Goal: Communication & Community: Answer question/provide support

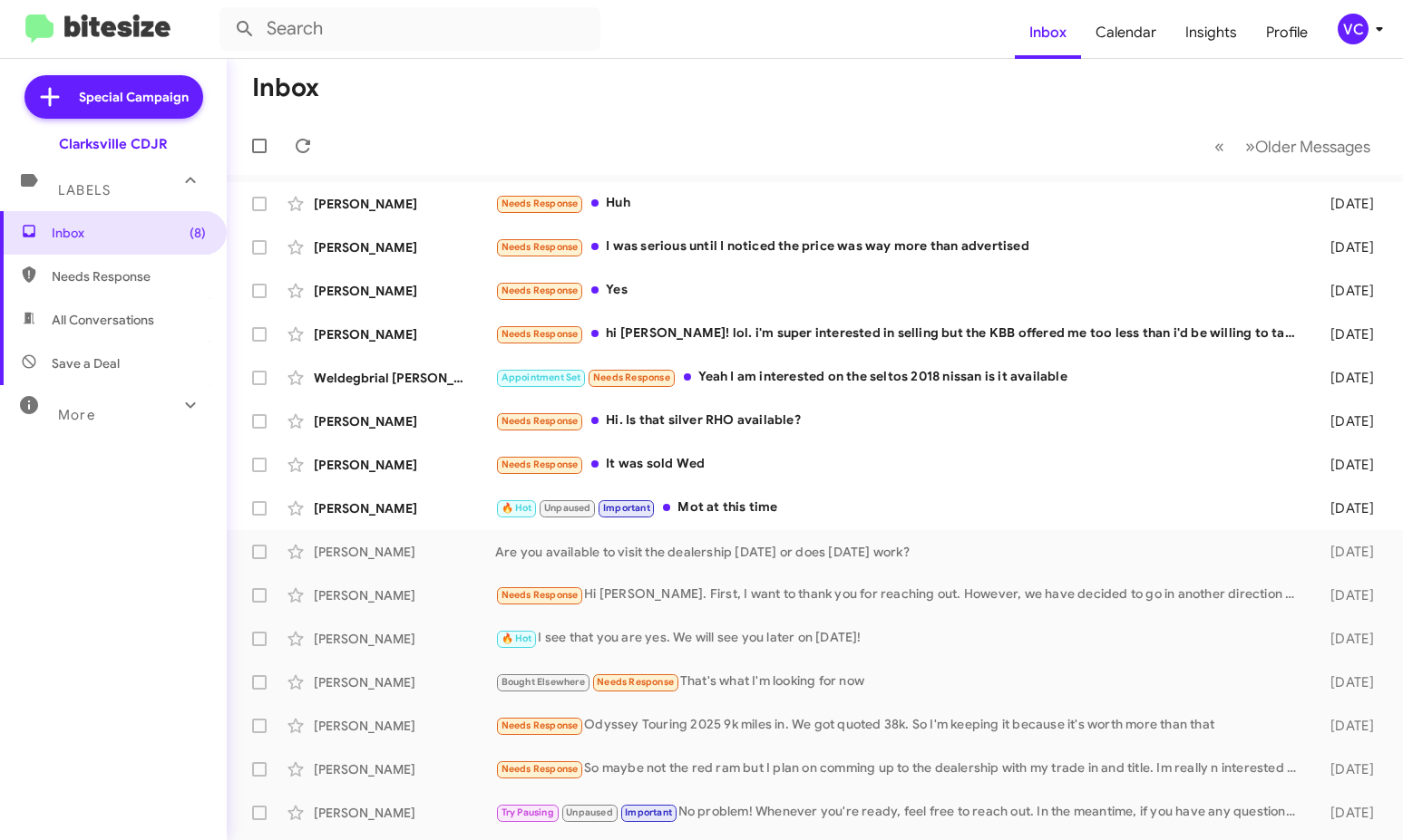
click at [715, 95] on mat-toolbar-row "Inbox" at bounding box center [814, 88] width 1176 height 58
click at [785, 64] on mat-toolbar-row "Inbox" at bounding box center [814, 88] width 1176 height 58
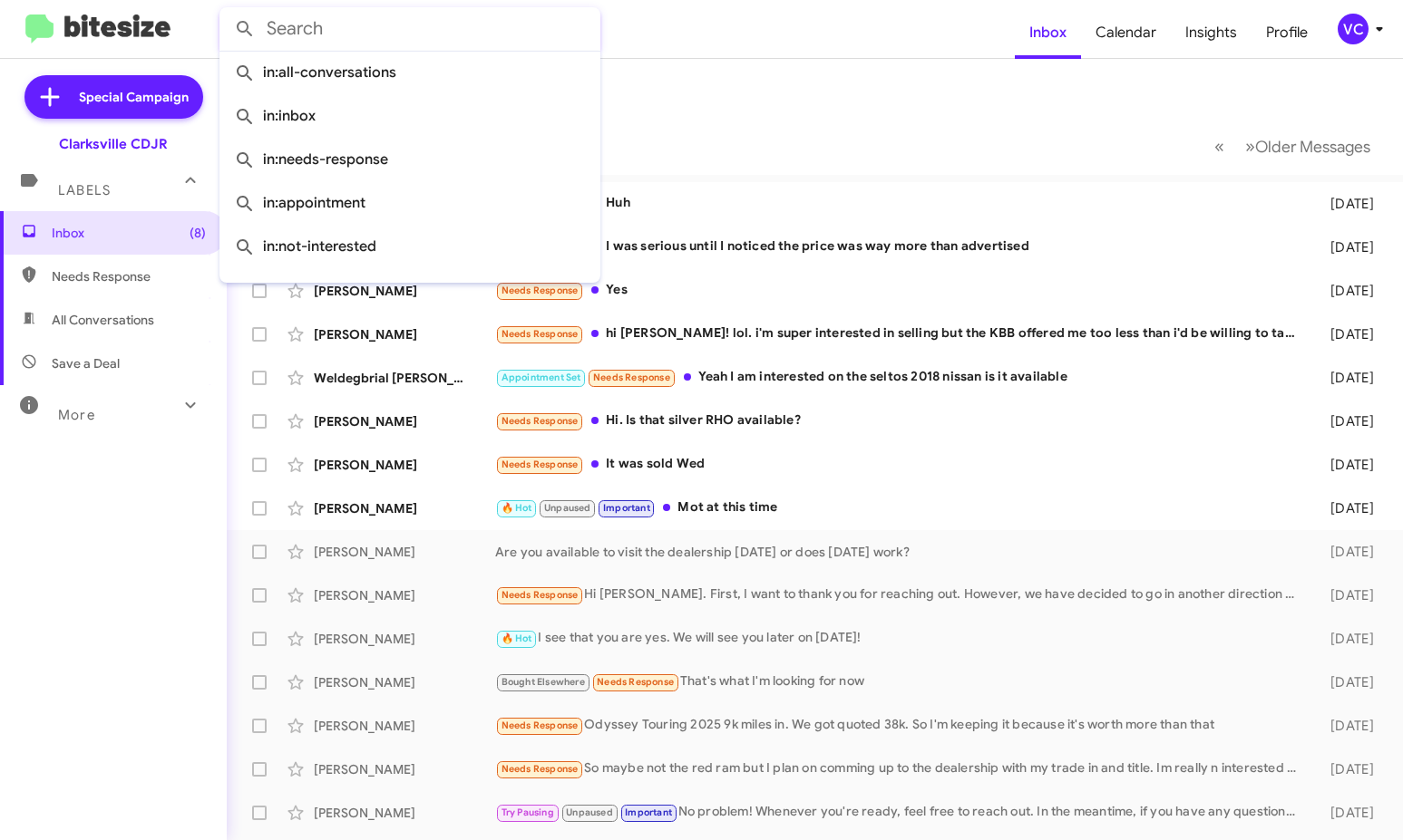
click at [375, 30] on input "text" at bounding box center [410, 29] width 381 height 44
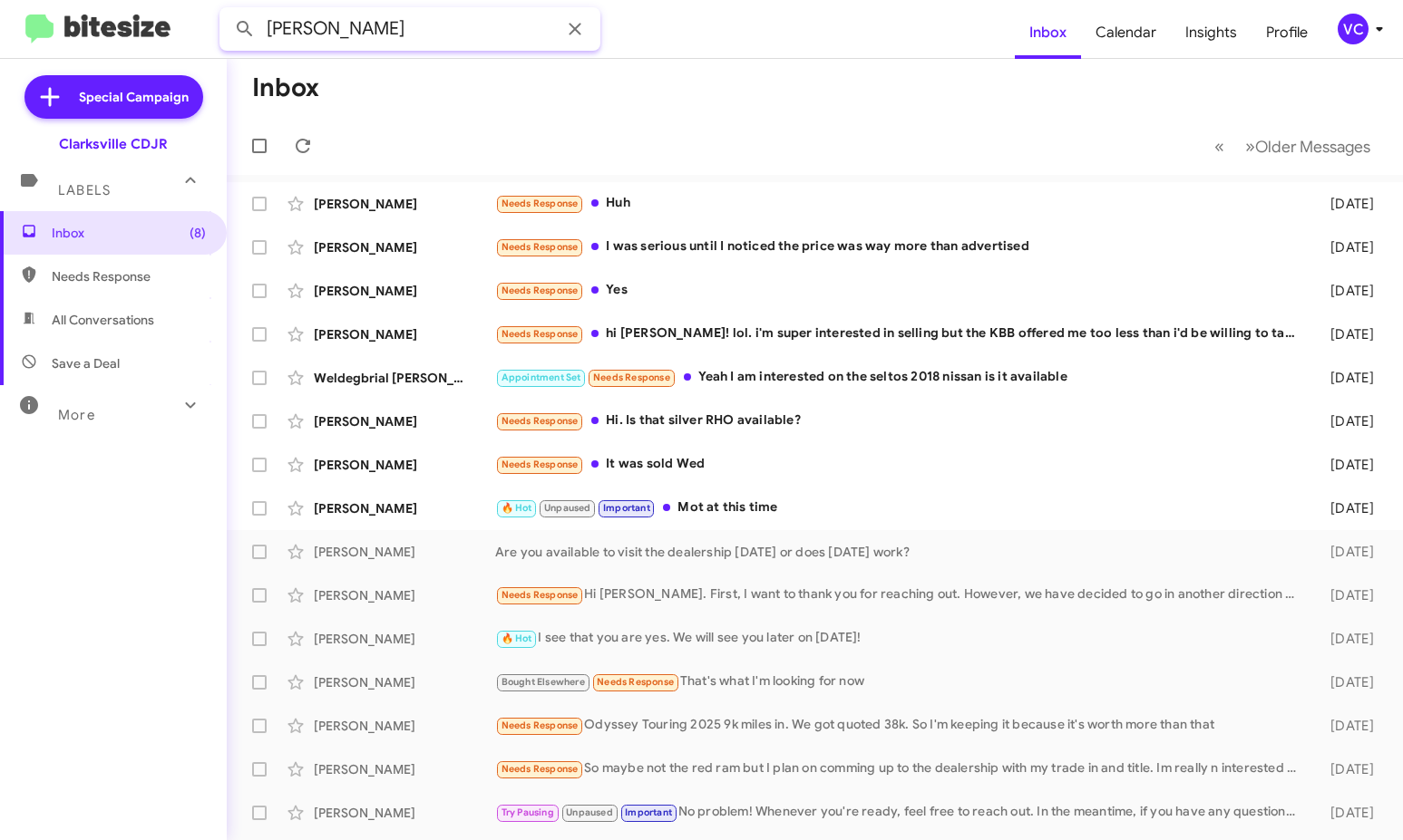
click at [227, 11] on button at bounding box center [245, 29] width 36 height 36
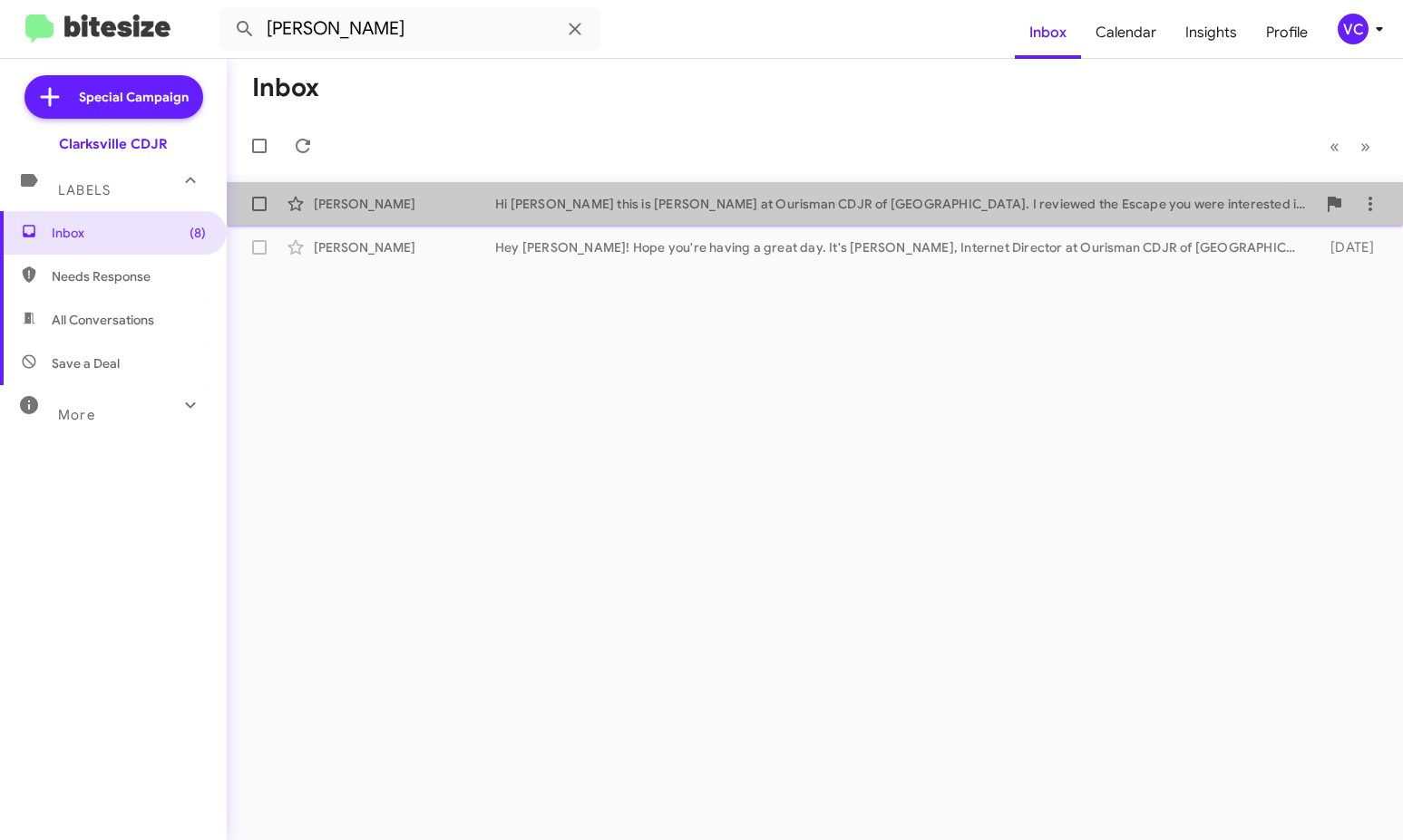
click at [652, 191] on div "[PERSON_NAME] Hi [PERSON_NAME] this is [PERSON_NAME] at Ourisman CDJR of [GEOGR…" at bounding box center [814, 204] width 1147 height 36
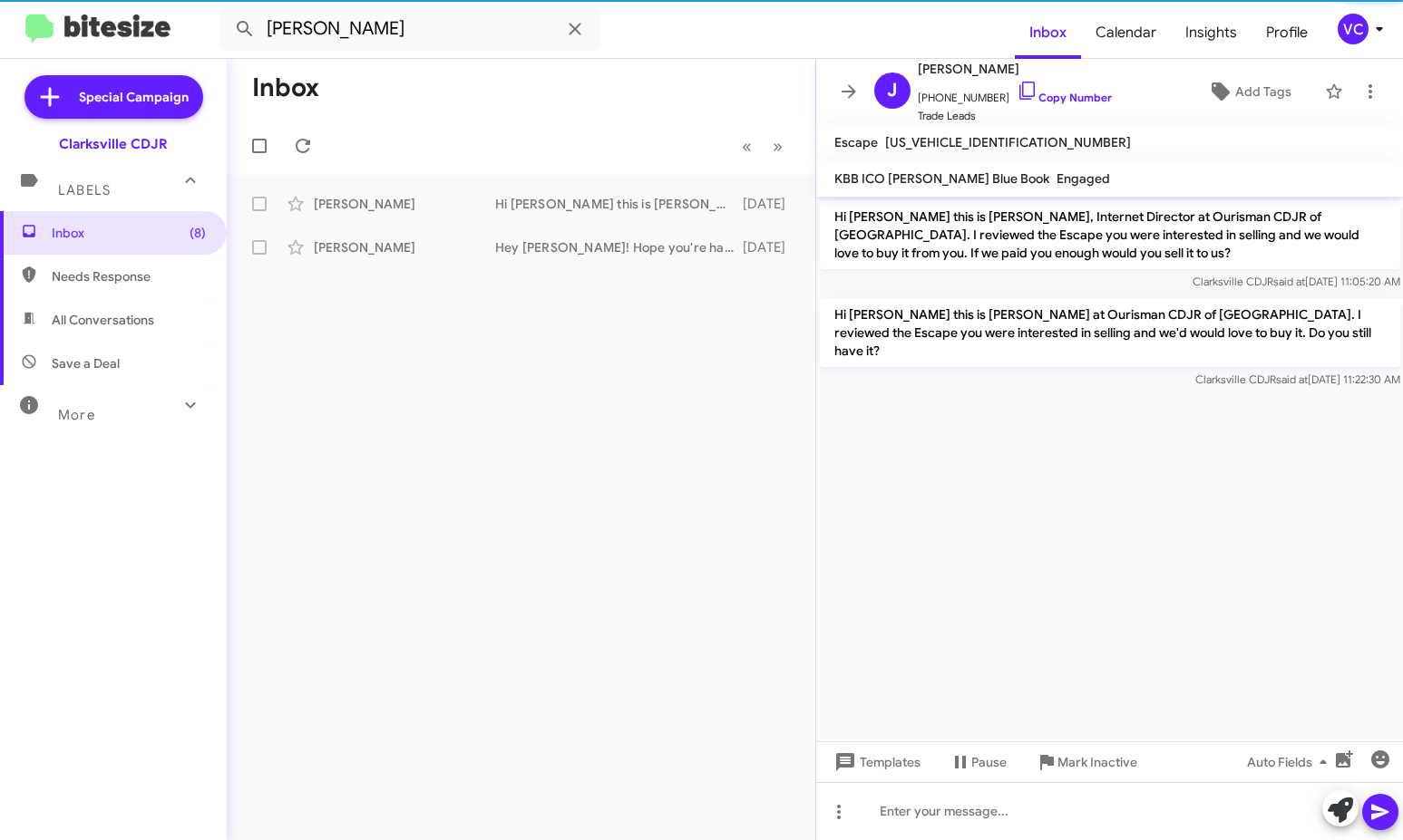
click at [649, 524] on div "Inbox « Previous » Next [PERSON_NAME] Hi [PERSON_NAME] this is [PERSON_NAME] at…" at bounding box center [521, 449] width 589 height 781
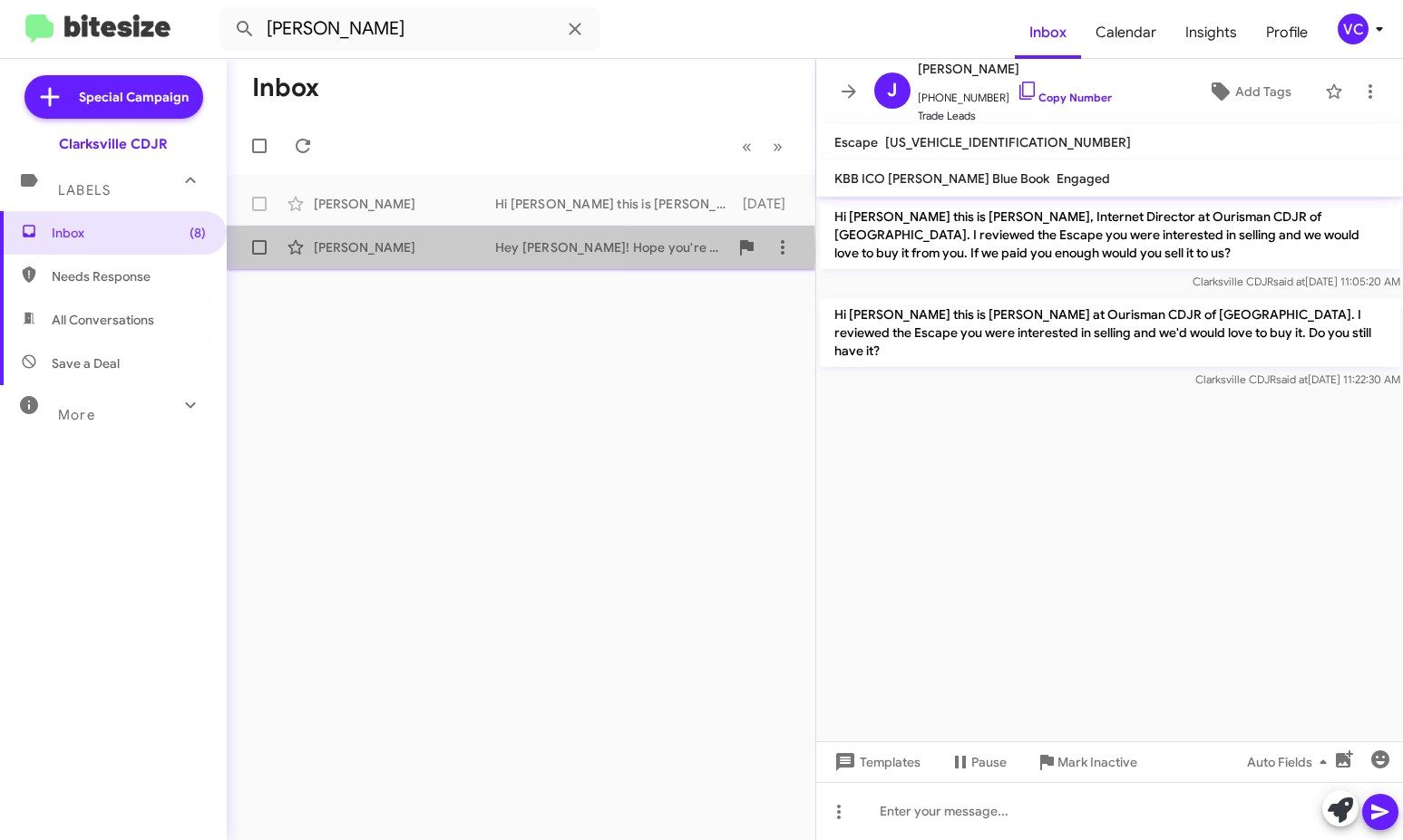
click at [376, 251] on div "[PERSON_NAME]" at bounding box center [404, 248] width 181 height 18
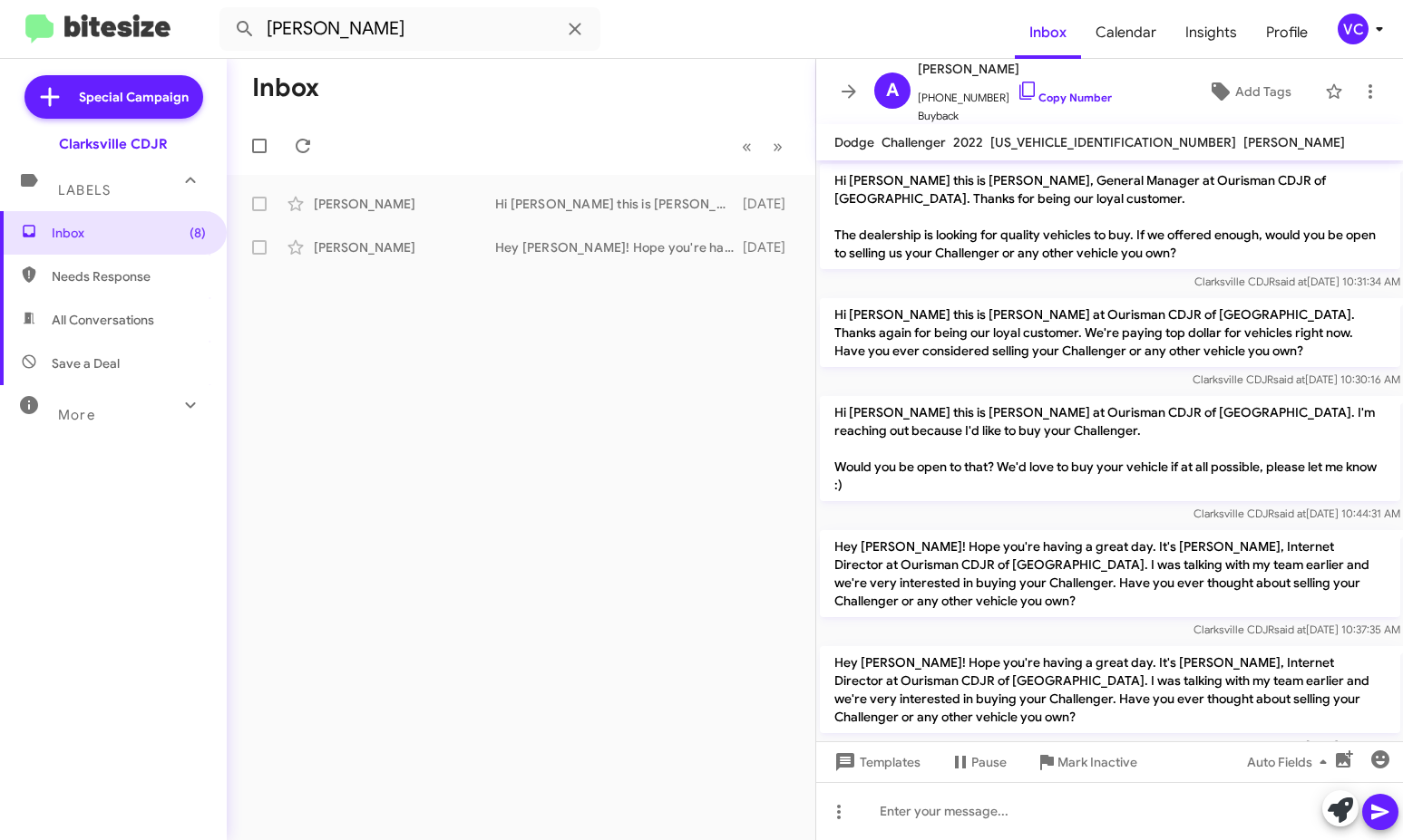
drag, startPoint x: 595, startPoint y: 461, endPoint x: 589, endPoint y: 426, distance: 35.5
click at [595, 459] on div "Inbox « Previous » Next [PERSON_NAME] Hi [PERSON_NAME] this is [PERSON_NAME] at…" at bounding box center [521, 449] width 589 height 781
click at [461, 34] on input "[PERSON_NAME]" at bounding box center [410, 29] width 381 height 44
click at [227, 11] on button at bounding box center [245, 29] width 36 height 36
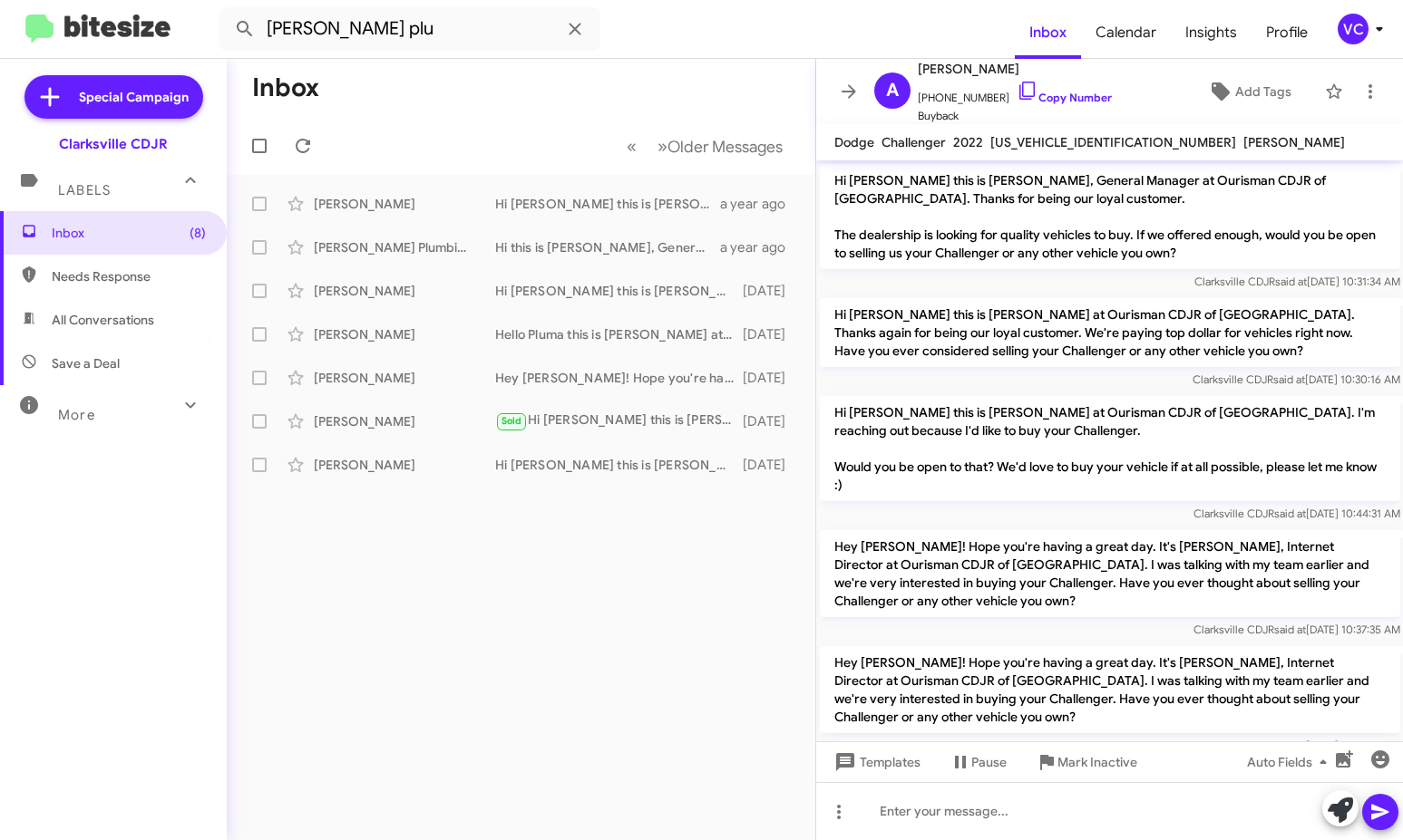
click at [554, 675] on div "Inbox « Previous » Next Older Messages [PERSON_NAME] Hi [PERSON_NAME] this is […" at bounding box center [521, 449] width 589 height 781
click at [134, 279] on span "Needs Response" at bounding box center [129, 277] width 154 height 18
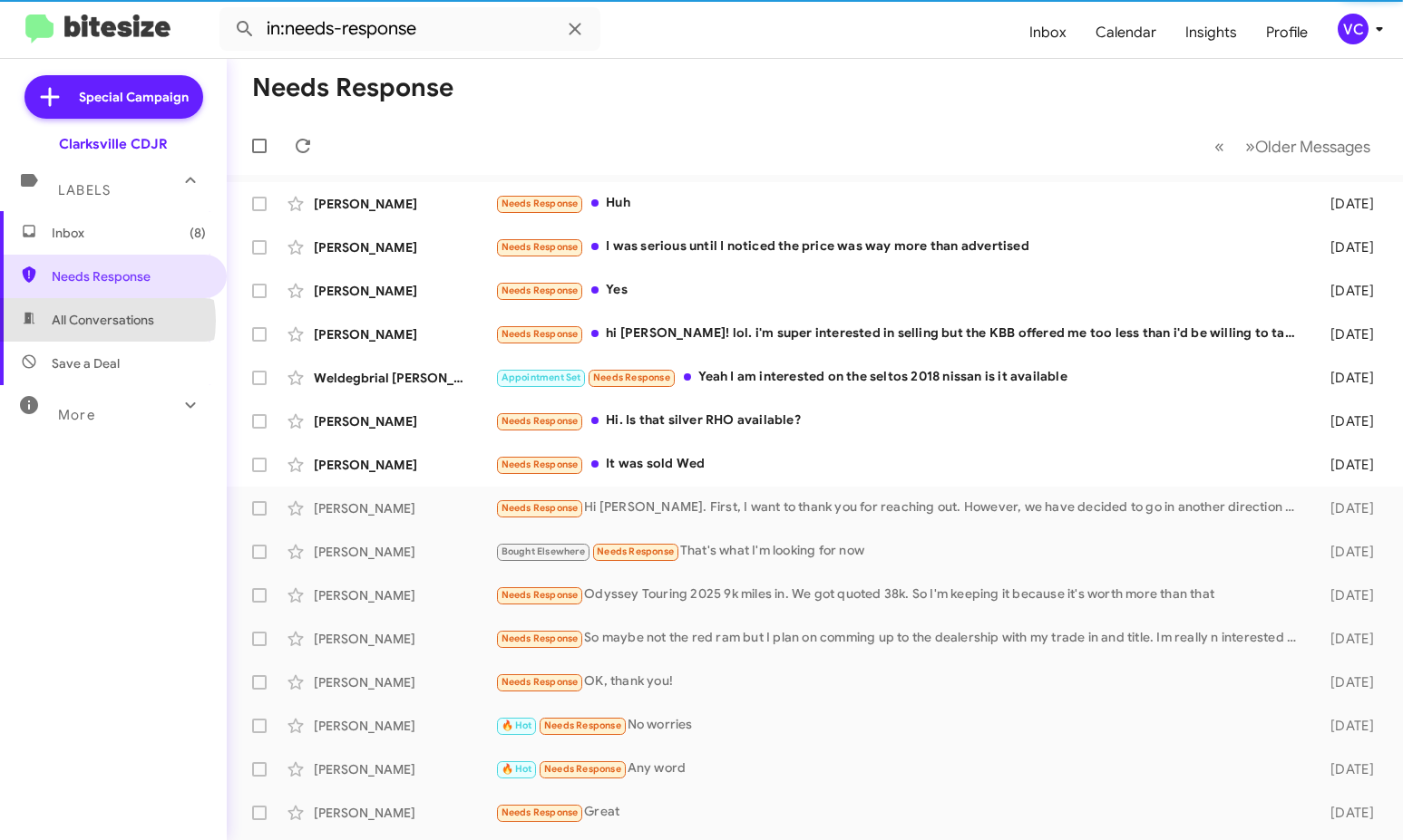
click at [104, 321] on span "All Conversations" at bounding box center [103, 320] width 103 height 18
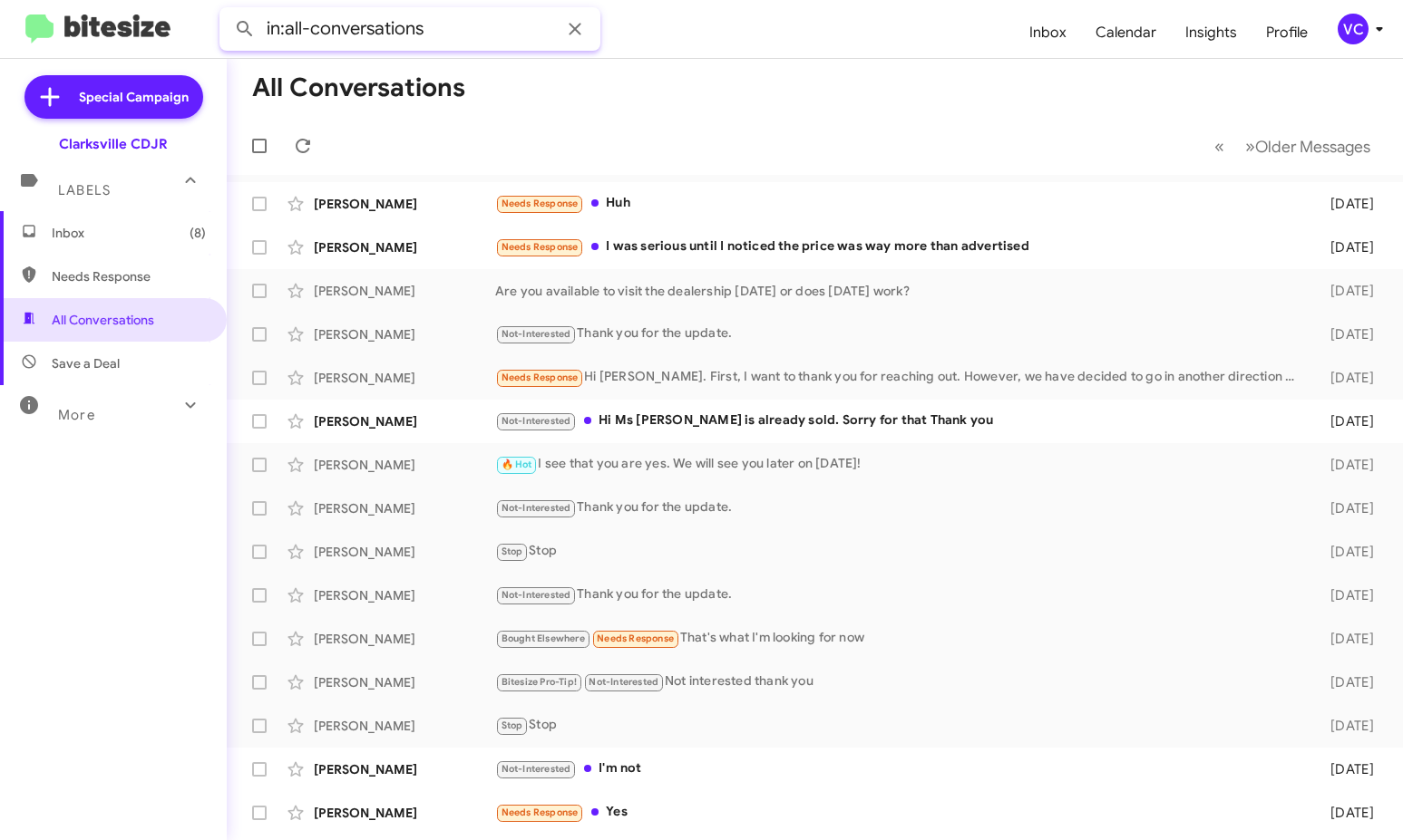
click at [492, 38] on input "in:all-conversations" at bounding box center [410, 29] width 381 height 44
click at [227, 11] on button at bounding box center [245, 29] width 36 height 36
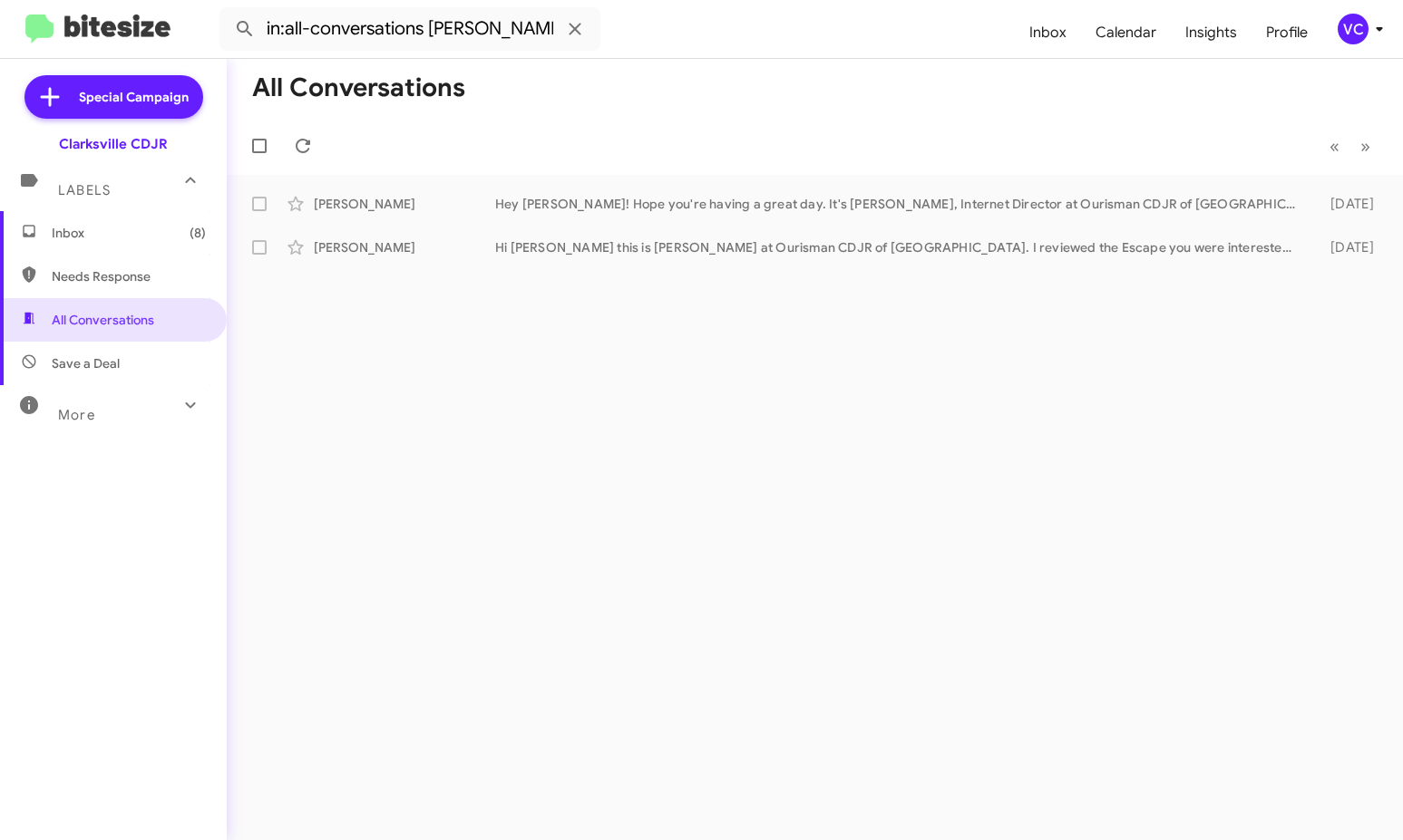
click at [997, 541] on div "All Conversations « Previous » Next [PERSON_NAME] Hey [PERSON_NAME]! Hope you'r…" at bounding box center [814, 449] width 1176 height 781
click at [799, 104] on mat-toolbar-row "All Conversations" at bounding box center [814, 88] width 1176 height 58
drag, startPoint x: 529, startPoint y: 31, endPoint x: 427, endPoint y: 25, distance: 102.2
click at [427, 25] on input "in:all-conversations [PERSON_NAME]" at bounding box center [410, 29] width 381 height 44
click at [885, 616] on div "All Conversations « Previous » Next [PERSON_NAME] Hey [PERSON_NAME]! Hope you'r…" at bounding box center [814, 449] width 1176 height 781
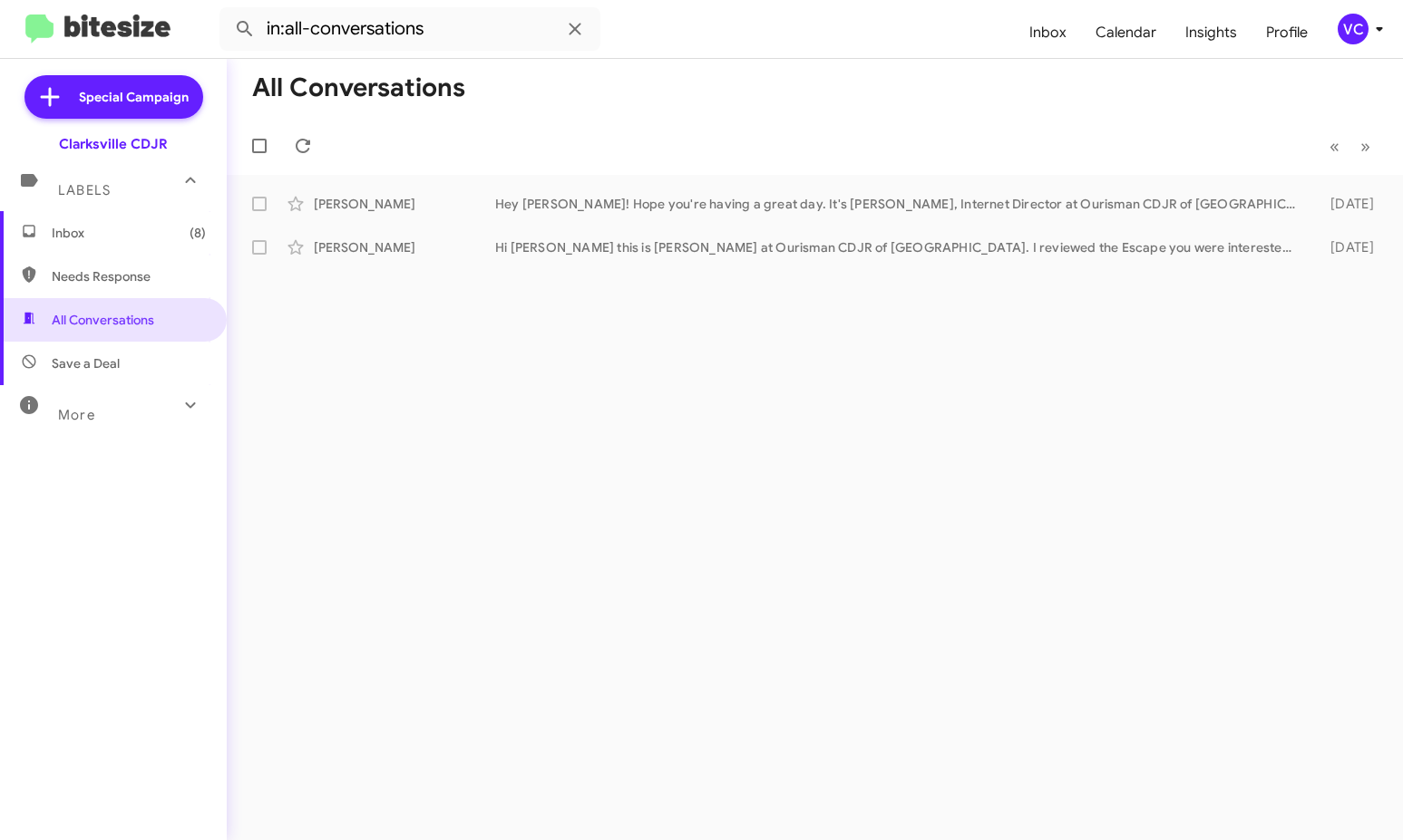
click at [114, 416] on div "More" at bounding box center [96, 408] width 162 height 34
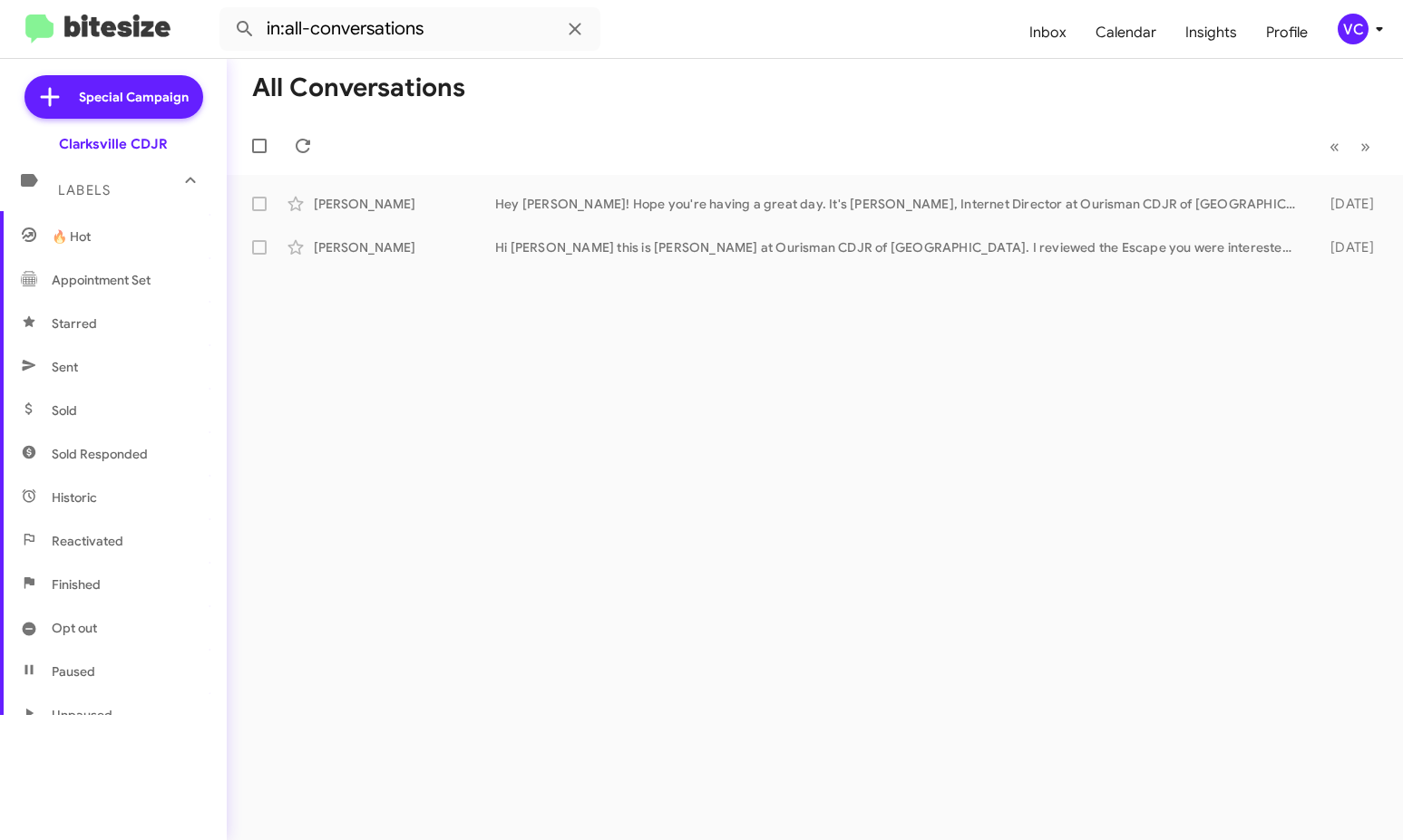
scroll to position [352, 0]
drag, startPoint x: 622, startPoint y: 660, endPoint x: 647, endPoint y: 448, distance: 213.5
click at [637, 631] on div "All Conversations « Previous » Next [PERSON_NAME] Hey [PERSON_NAME]! Hope you'r…" at bounding box center [814, 449] width 1176 height 781
click at [918, 579] on div "All Conversations « Previous » Next [PERSON_NAME] Hey [PERSON_NAME]! Hope you'r…" at bounding box center [814, 449] width 1176 height 781
click at [804, 126] on mat-toolbar-row "« Previous » Next" at bounding box center [814, 146] width 1176 height 58
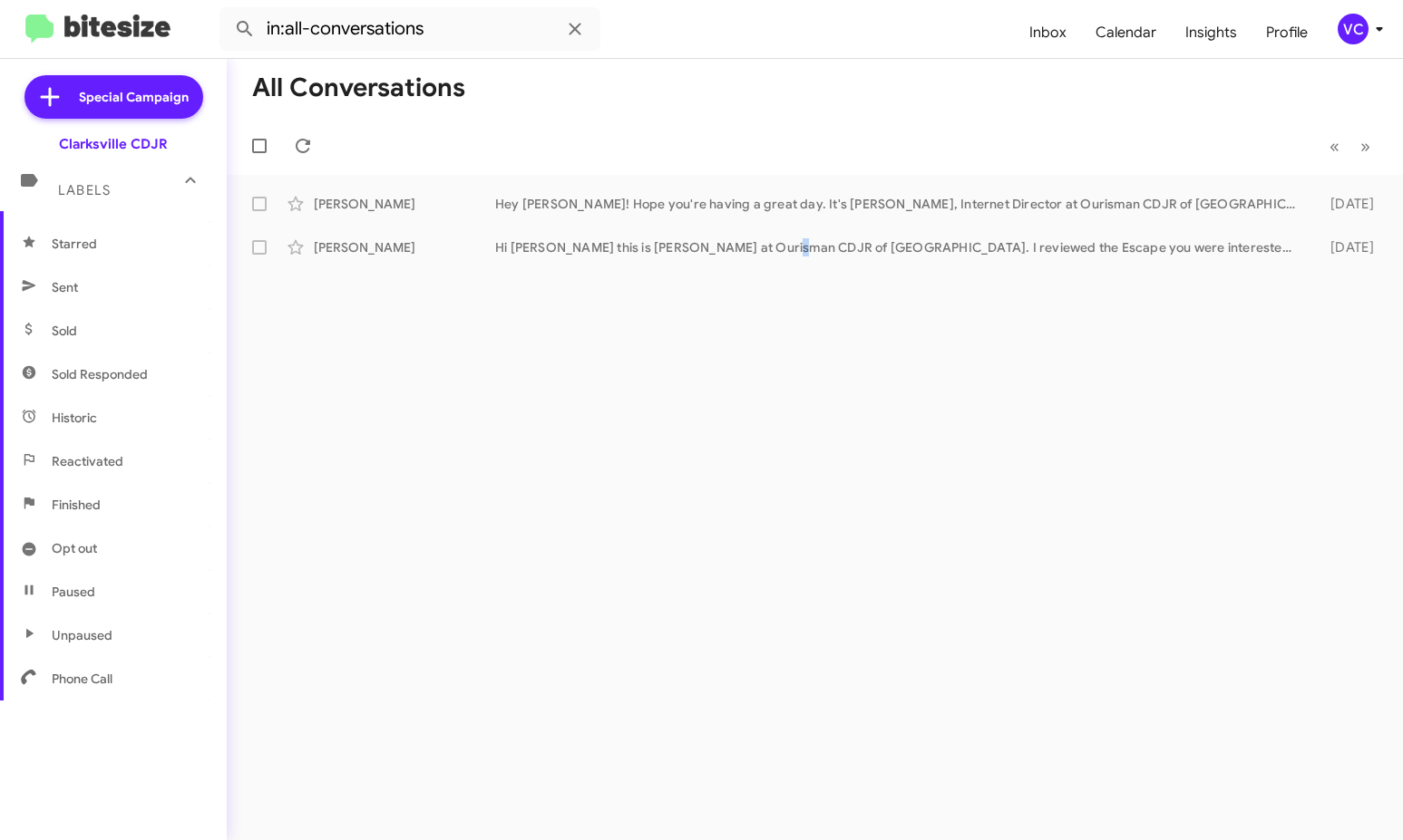
click at [776, 469] on div "All Conversations « Previous » Next [PERSON_NAME] Hey [PERSON_NAME]! Hope you'r…" at bounding box center [814, 449] width 1176 height 781
click at [919, 659] on div "All Conversations « Previous » Next [PERSON_NAME] Hey [PERSON_NAME]! Hope you'r…" at bounding box center [814, 449] width 1176 height 781
click at [920, 654] on div "All Conversations « Previous » Next [PERSON_NAME] Hey [PERSON_NAME]! Hope you'r…" at bounding box center [814, 449] width 1176 height 781
drag, startPoint x: 920, startPoint y: 654, endPoint x: 920, endPoint y: 640, distance: 14.0
click at [920, 646] on div "All Conversations « Previous » Next [PERSON_NAME] Hey [PERSON_NAME]! Hope you'r…" at bounding box center [814, 449] width 1176 height 781
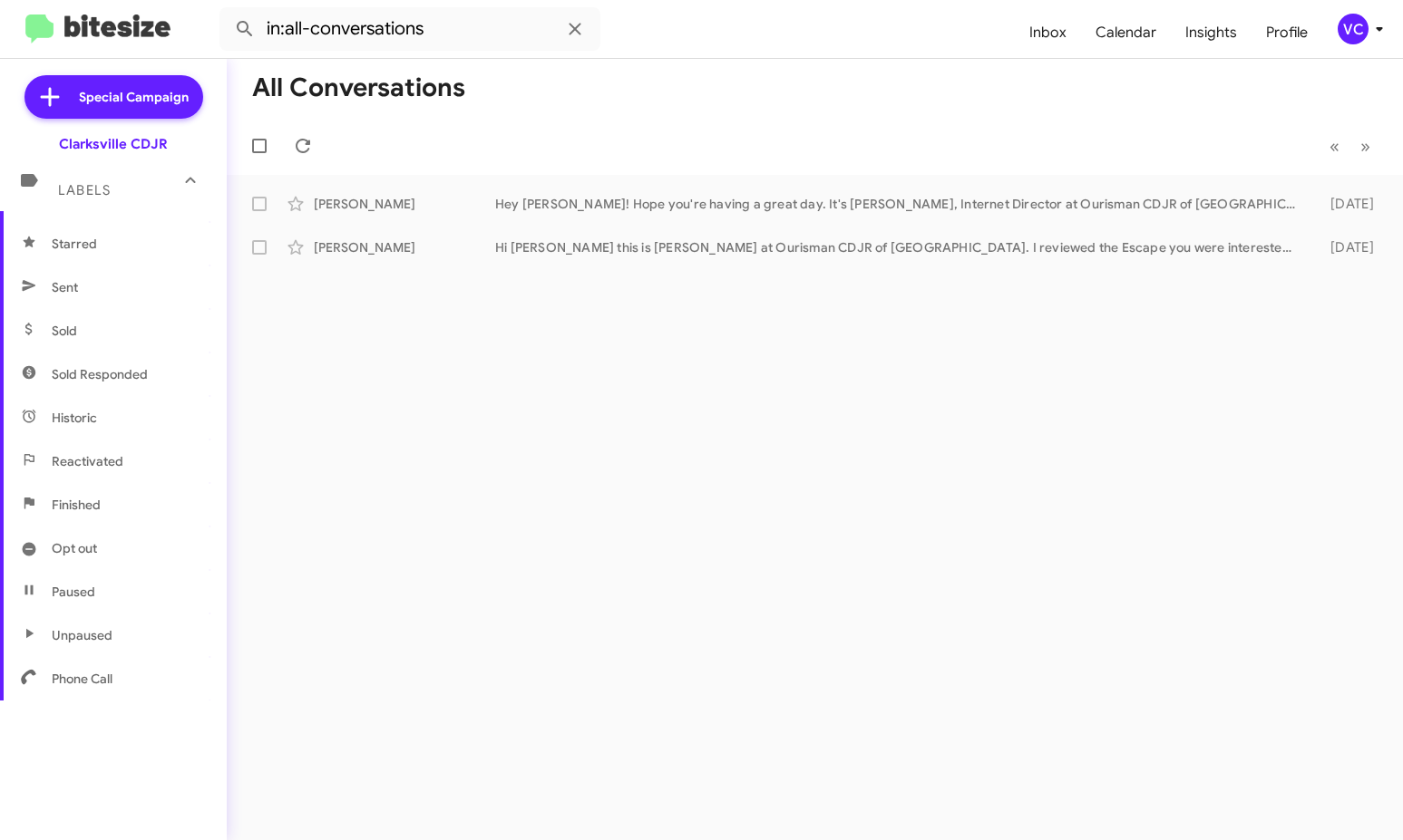
click at [938, 76] on mat-toolbar-row "All Conversations" at bounding box center [814, 88] width 1176 height 58
click at [945, 470] on div "All Conversations « Previous » Next [PERSON_NAME] Hey [PERSON_NAME]! Hope you'r…" at bounding box center [814, 449] width 1176 height 781
drag, startPoint x: 938, startPoint y: 457, endPoint x: 906, endPoint y: 224, distance: 235.2
click at [938, 456] on div "All Conversations « Previous » Next [PERSON_NAME] Hey [PERSON_NAME]! Hope you'r…" at bounding box center [814, 449] width 1176 height 781
click at [874, 126] on mat-toolbar-row "« Previous » Next" at bounding box center [814, 146] width 1176 height 58
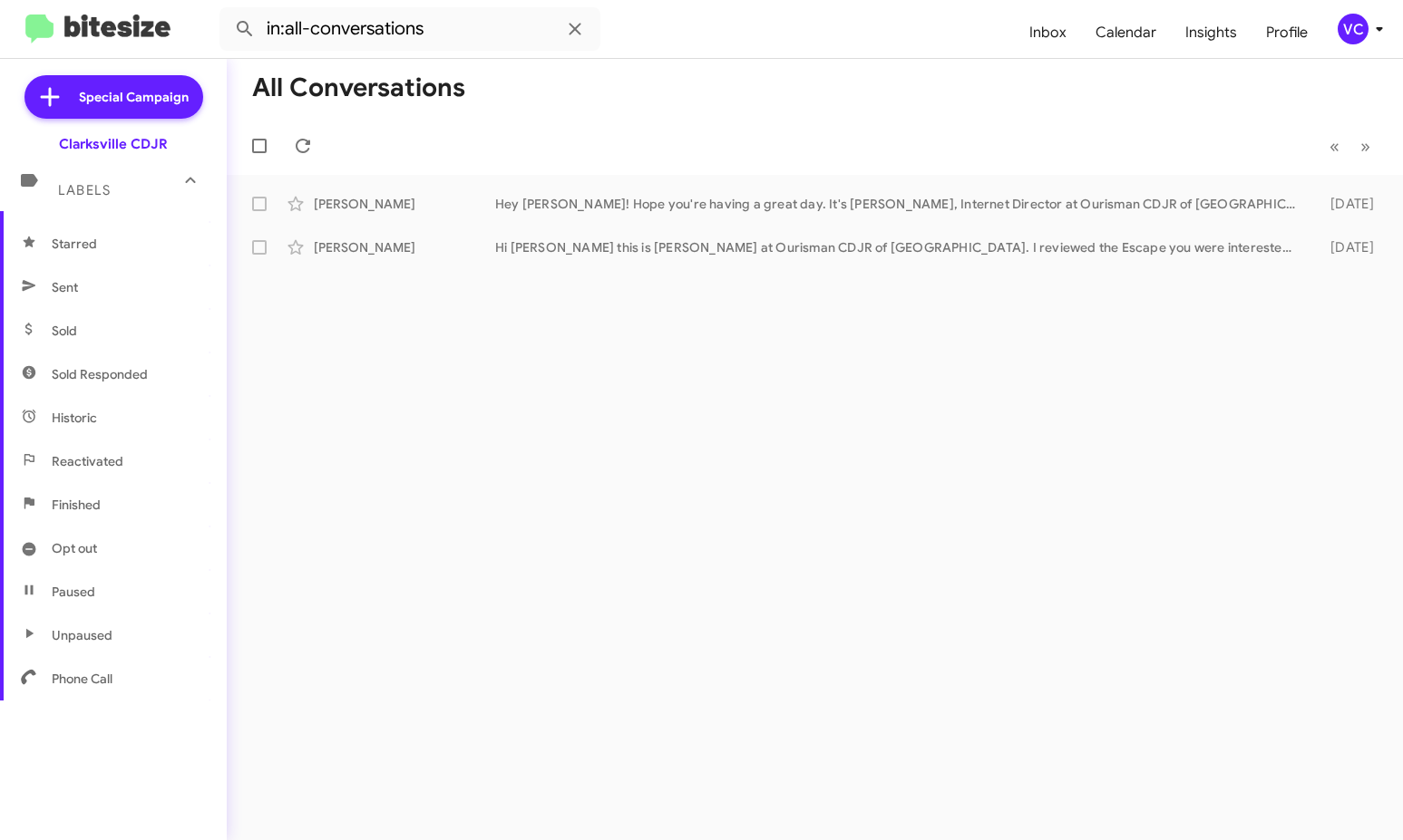
click at [730, 124] on mat-toolbar-row "« Previous » Next" at bounding box center [814, 146] width 1176 height 58
click at [730, 405] on div "All Conversations « Previous » Next [PERSON_NAME] Hey [PERSON_NAME]! Hope you'r…" at bounding box center [814, 449] width 1176 height 781
click at [161, 257] on span "Starred" at bounding box center [113, 244] width 227 height 44
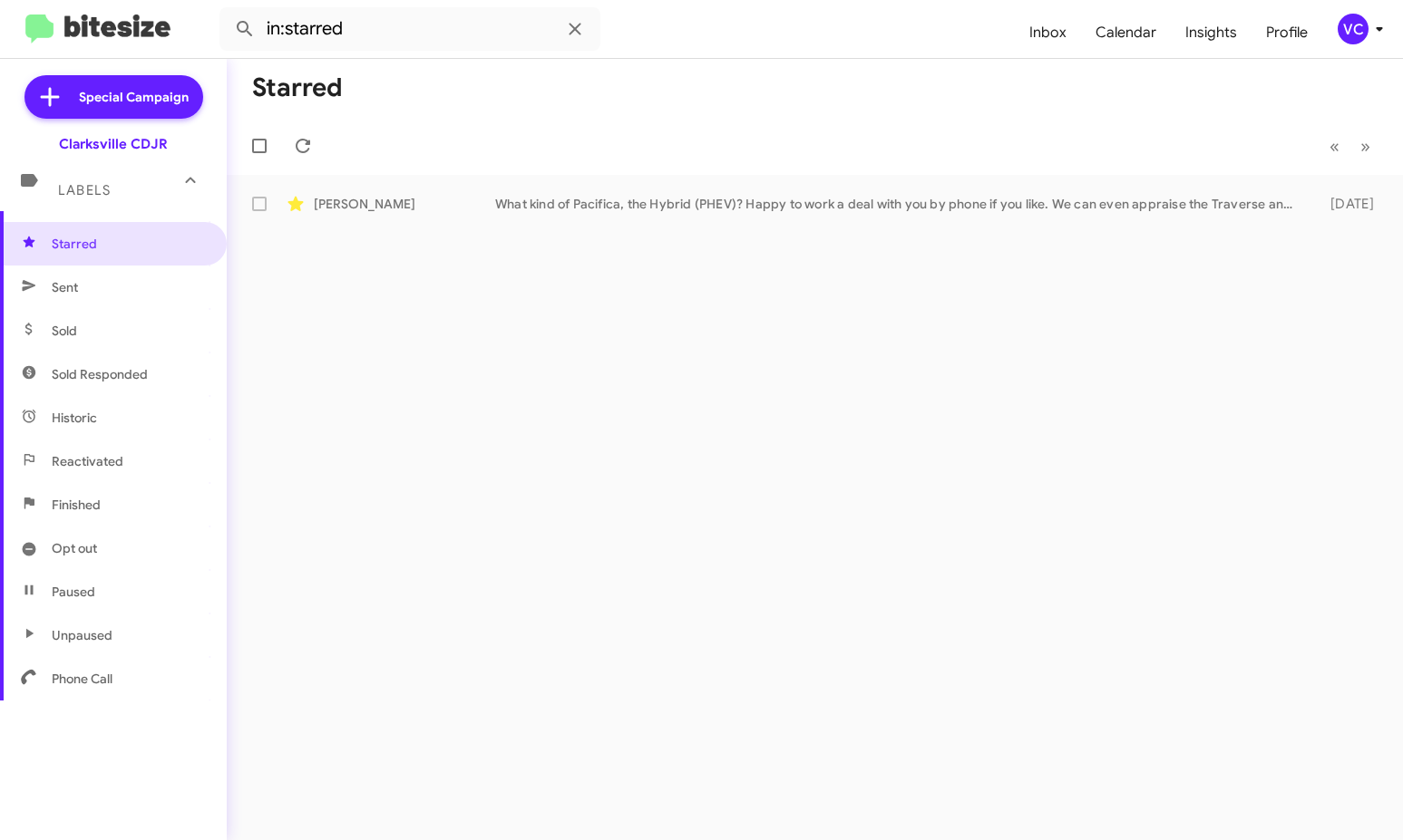
click at [722, 81] on mat-toolbar-row "Starred" at bounding box center [814, 88] width 1176 height 58
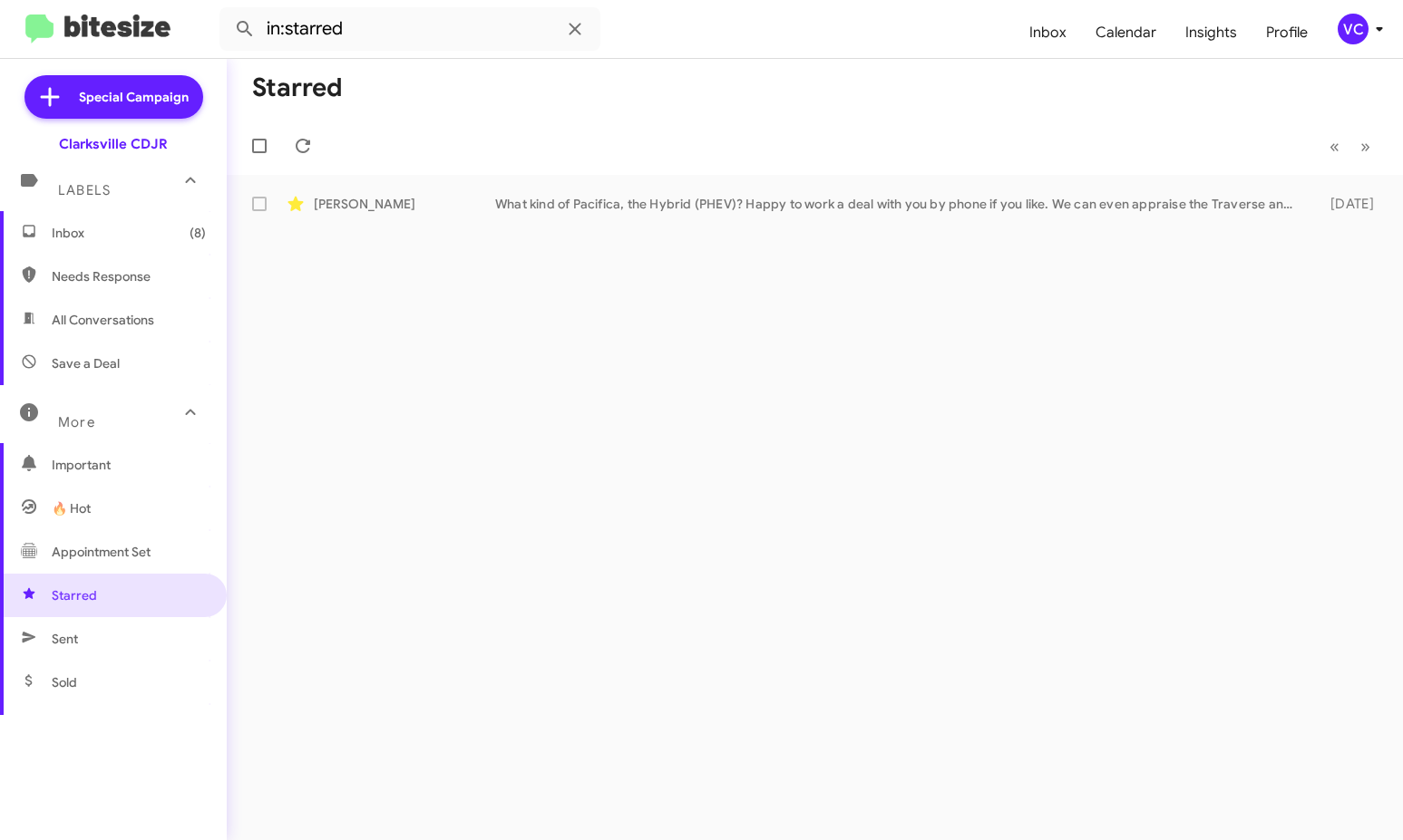
click at [112, 260] on span "Needs Response" at bounding box center [113, 277] width 227 height 44
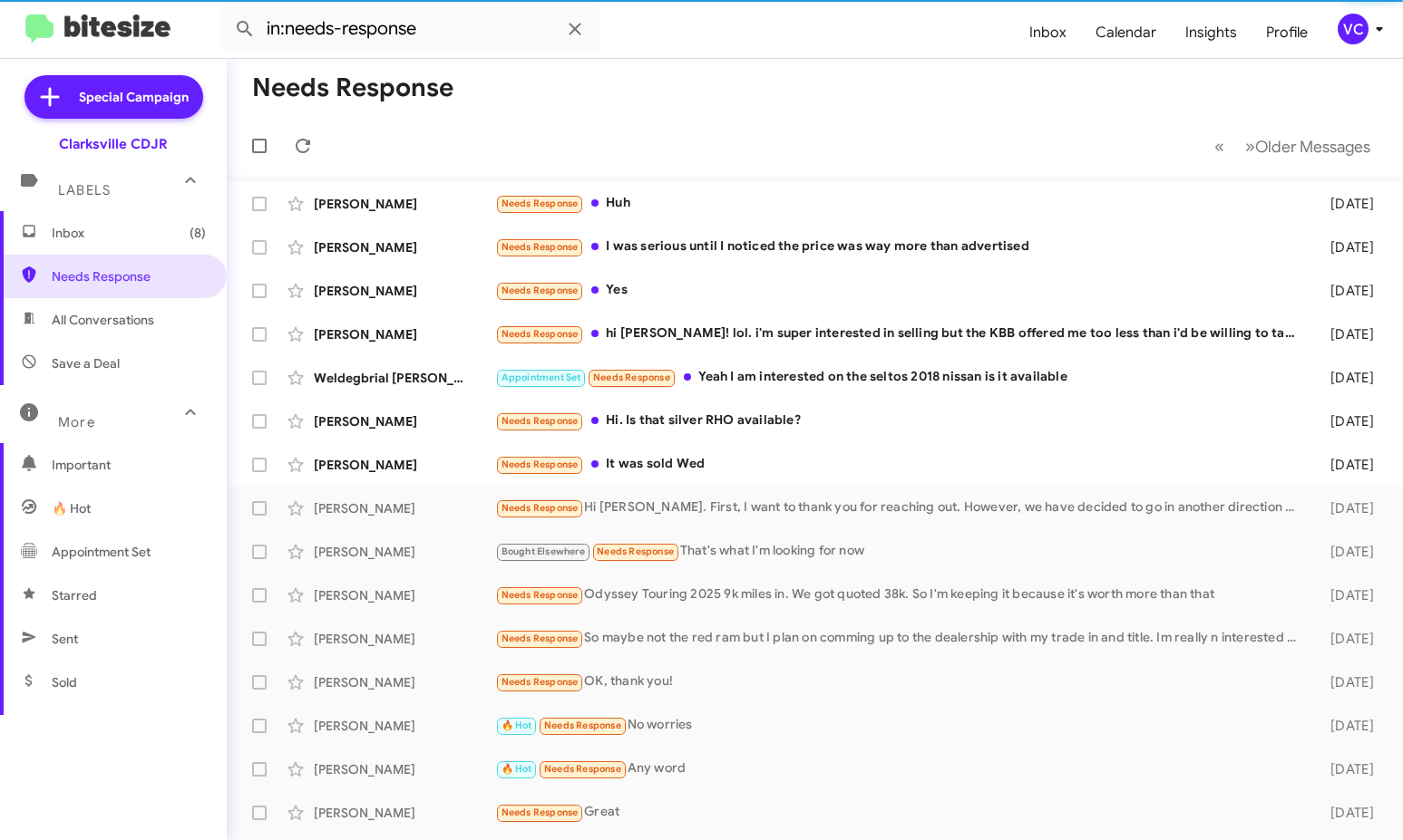
click at [816, 134] on mat-toolbar-row "« Previous » Next Older Messages" at bounding box center [814, 146] width 1176 height 58
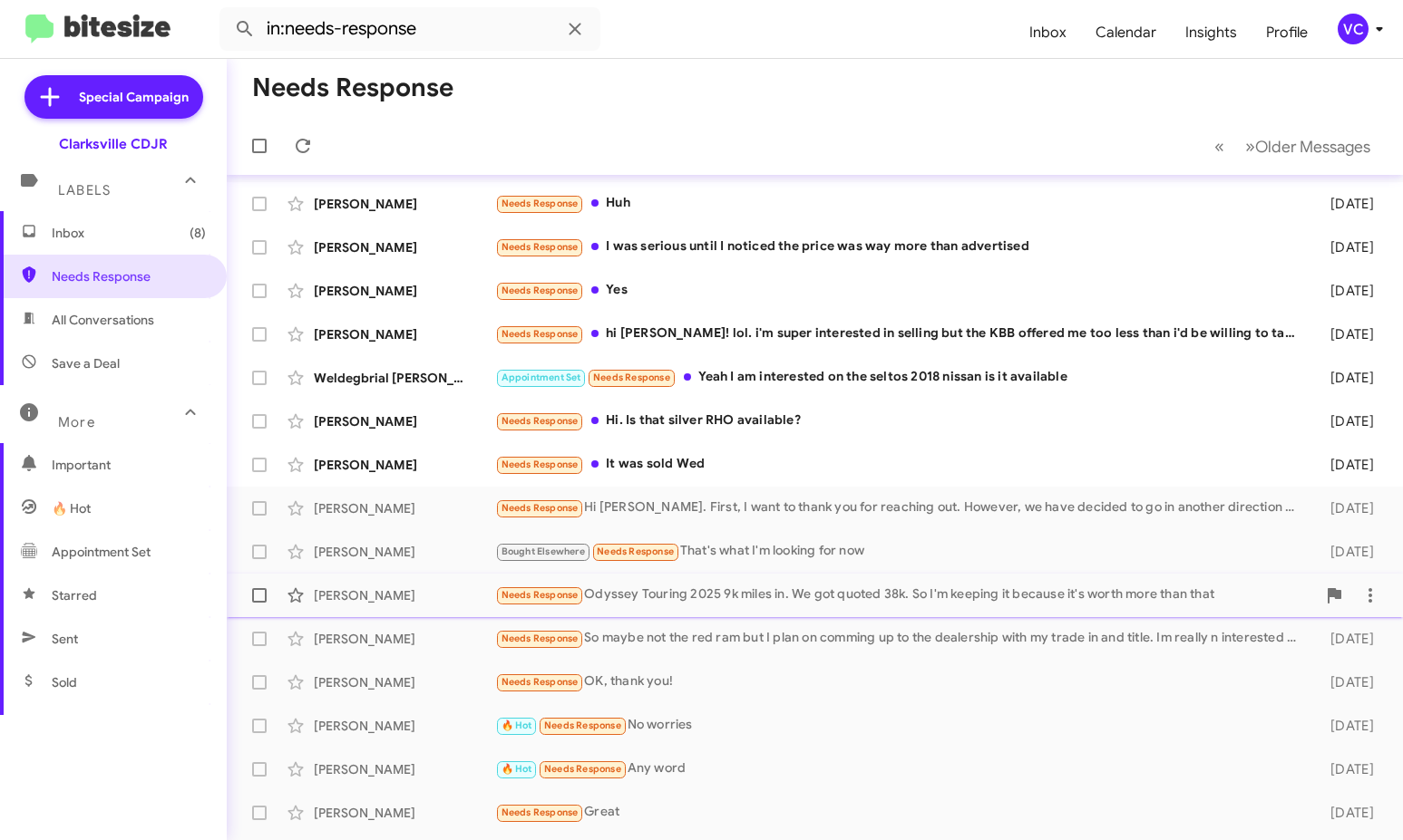
scroll to position [212, 0]
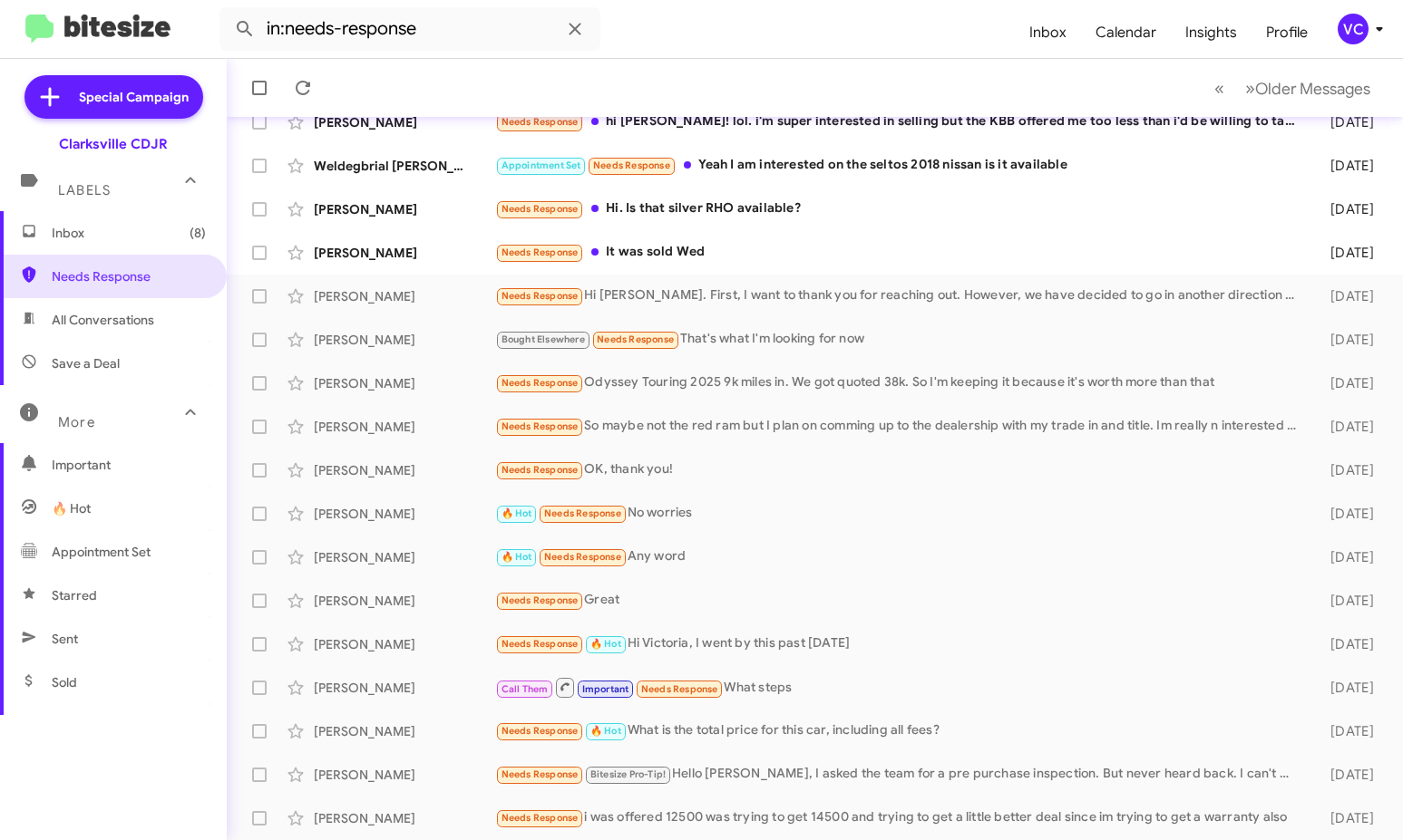
drag, startPoint x: 133, startPoint y: 318, endPoint x: 147, endPoint y: 329, distance: 17.8
click at [135, 317] on span "All Conversations" at bounding box center [103, 320] width 103 height 18
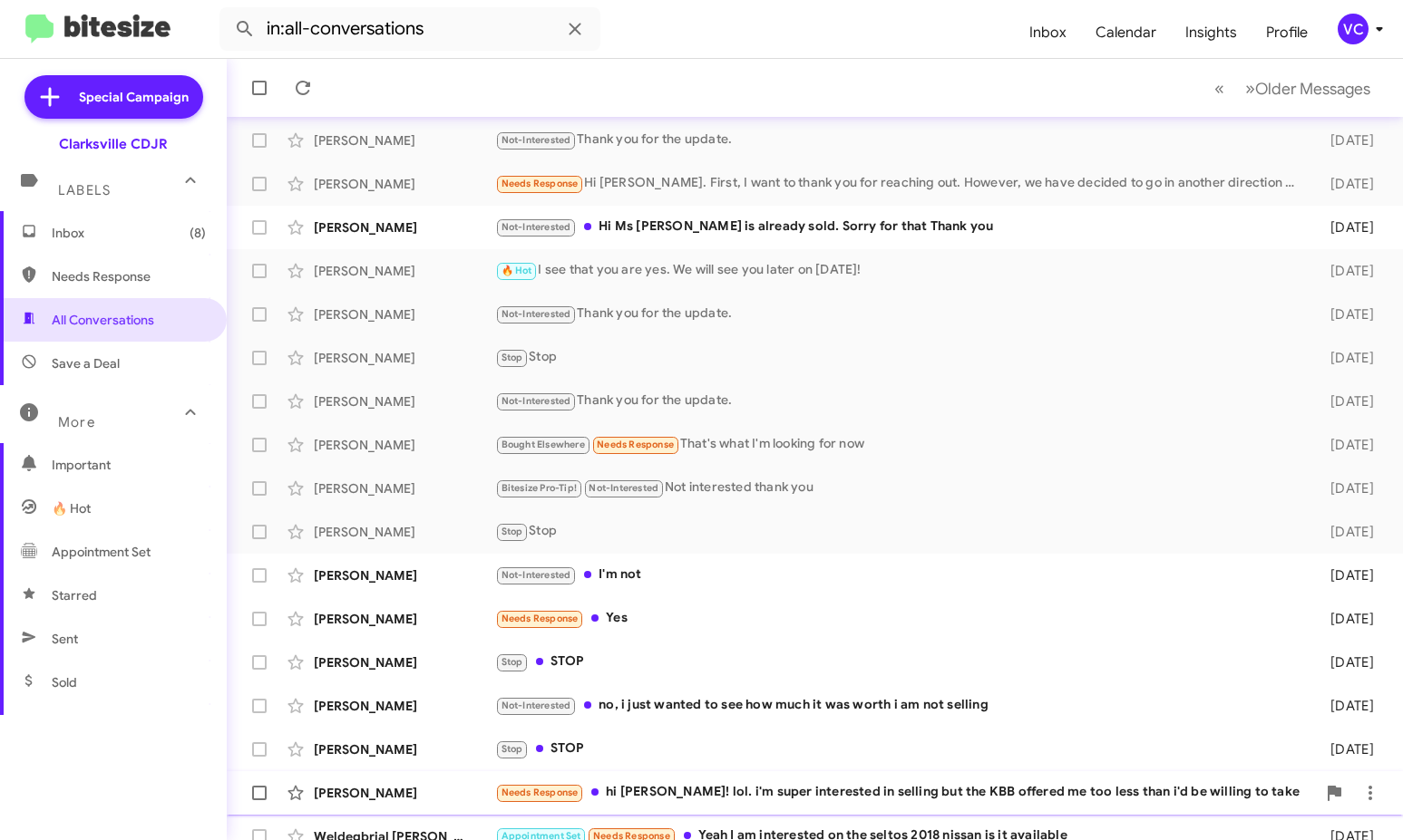
scroll to position [212, 0]
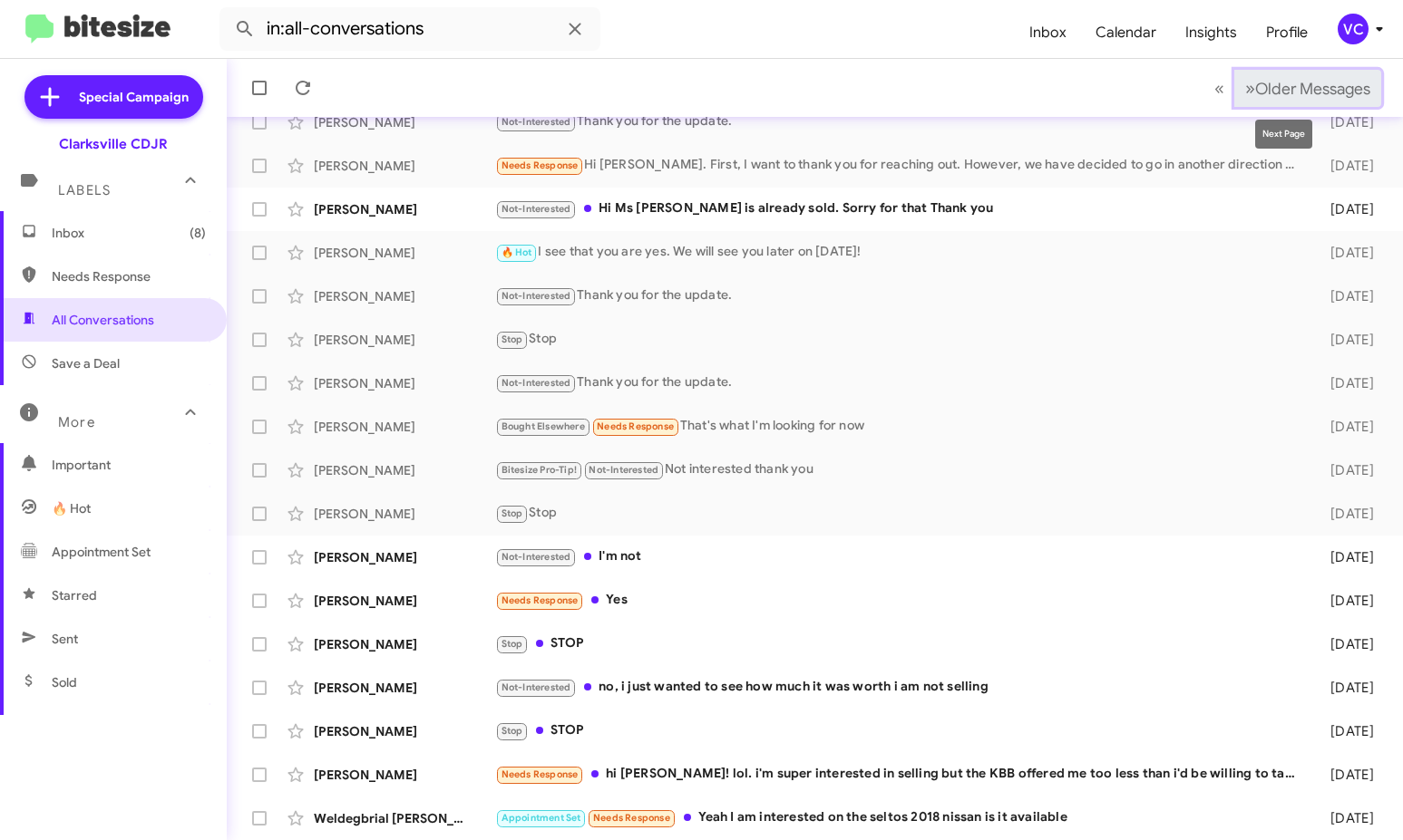
click at [1303, 86] on span "Older Messages" at bounding box center [1312, 89] width 115 height 20
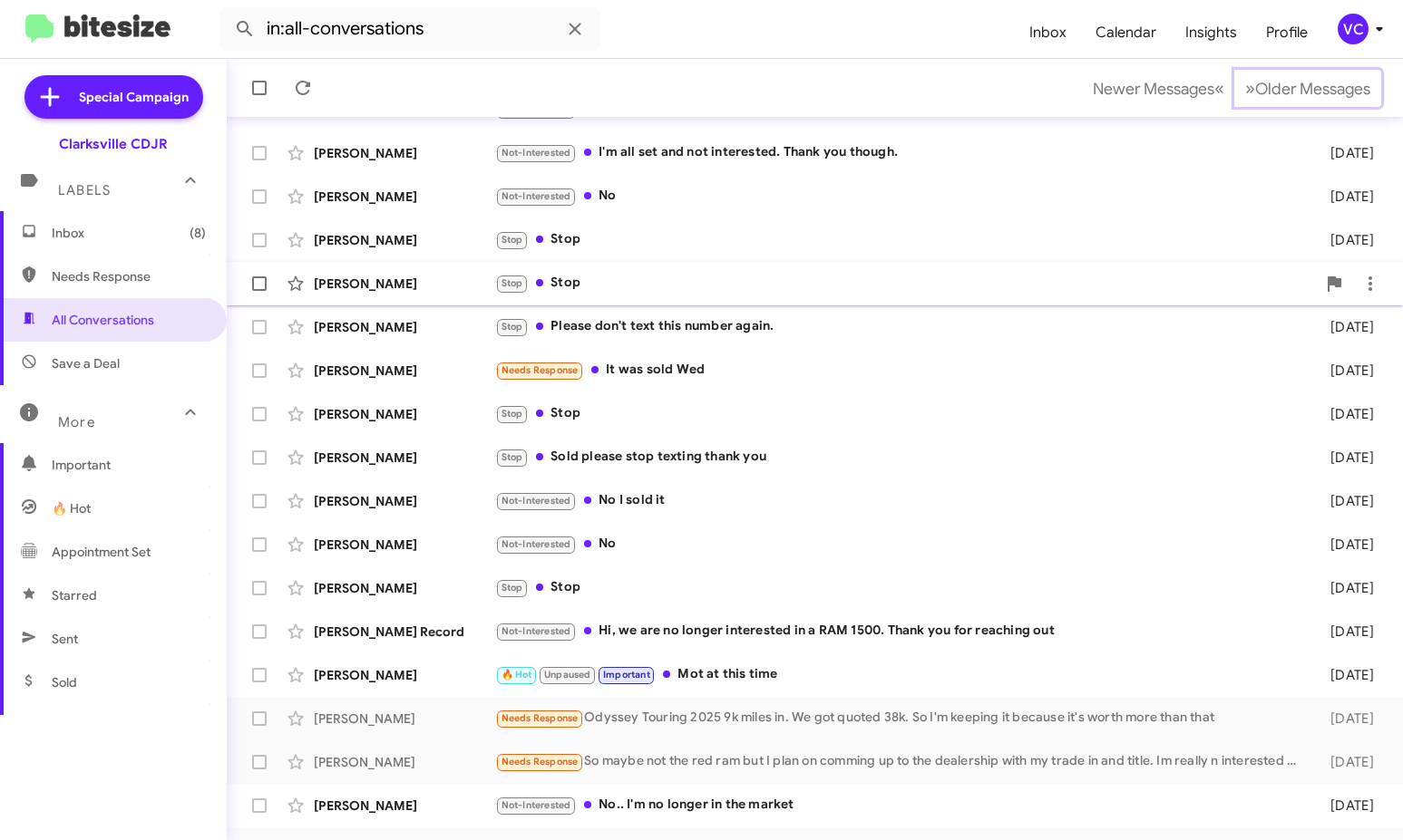
scroll to position [212, 0]
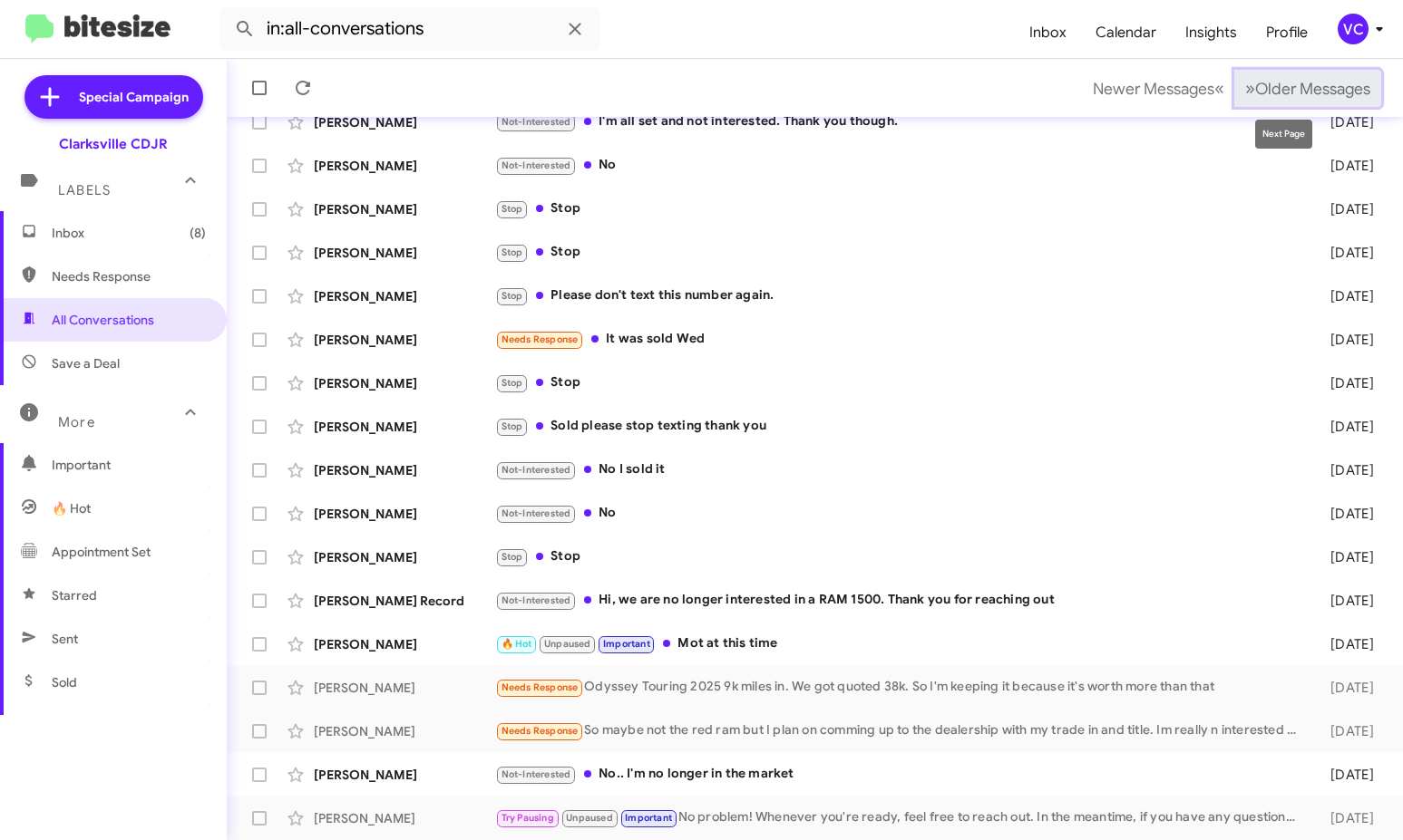
click at [1283, 86] on span "Older Messages" at bounding box center [1312, 89] width 115 height 20
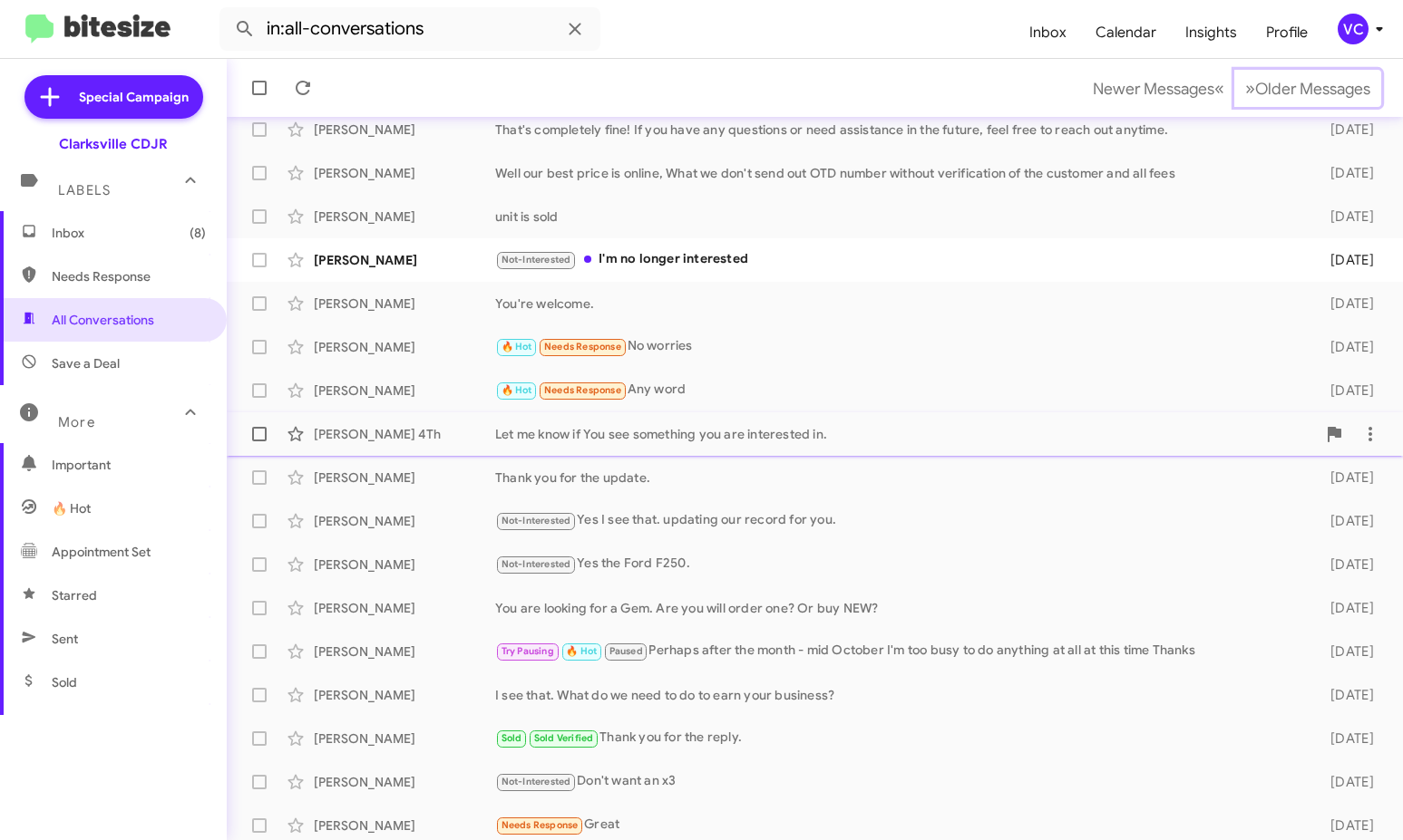
scroll to position [212, 0]
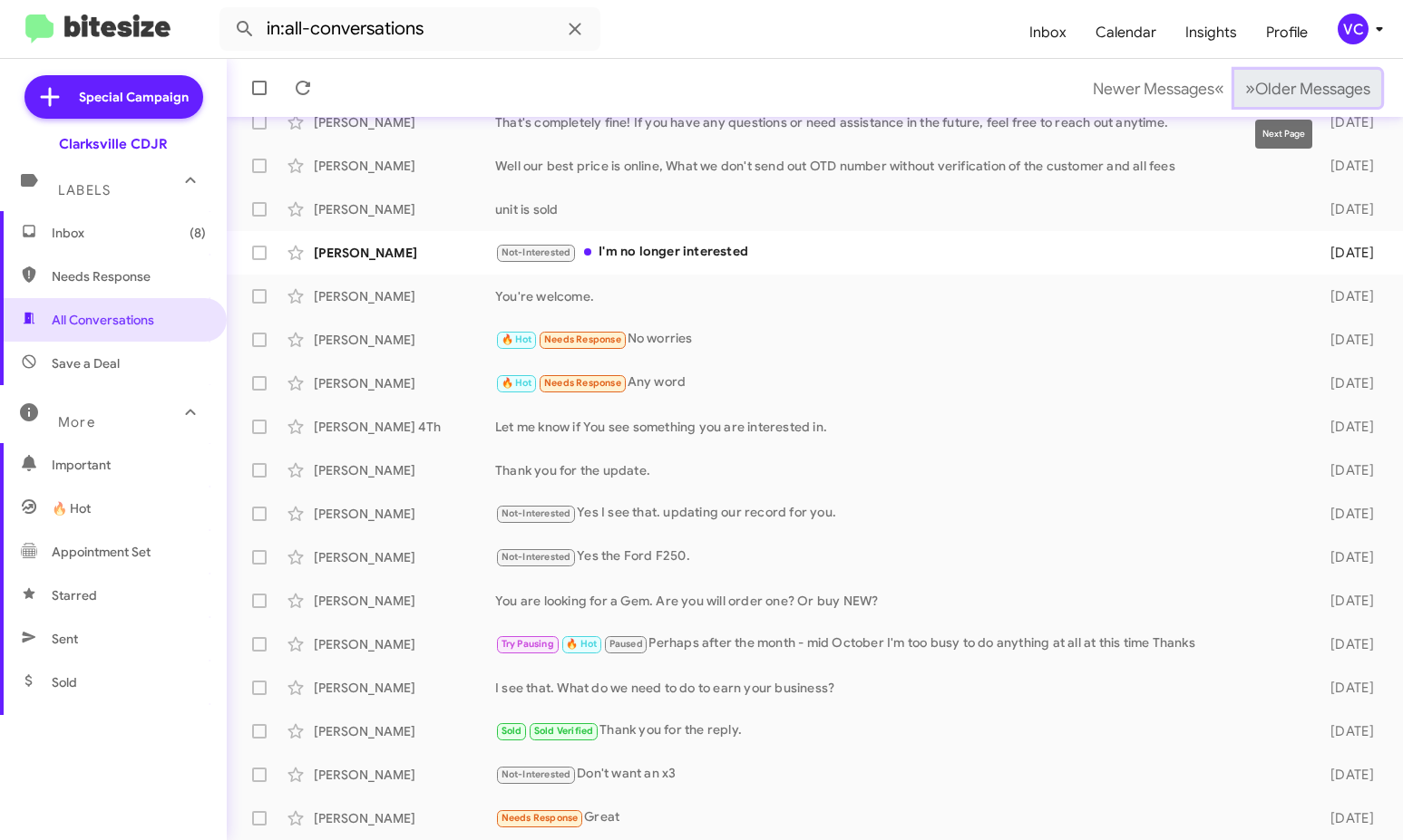
click at [1289, 88] on span "Older Messages" at bounding box center [1312, 89] width 115 height 20
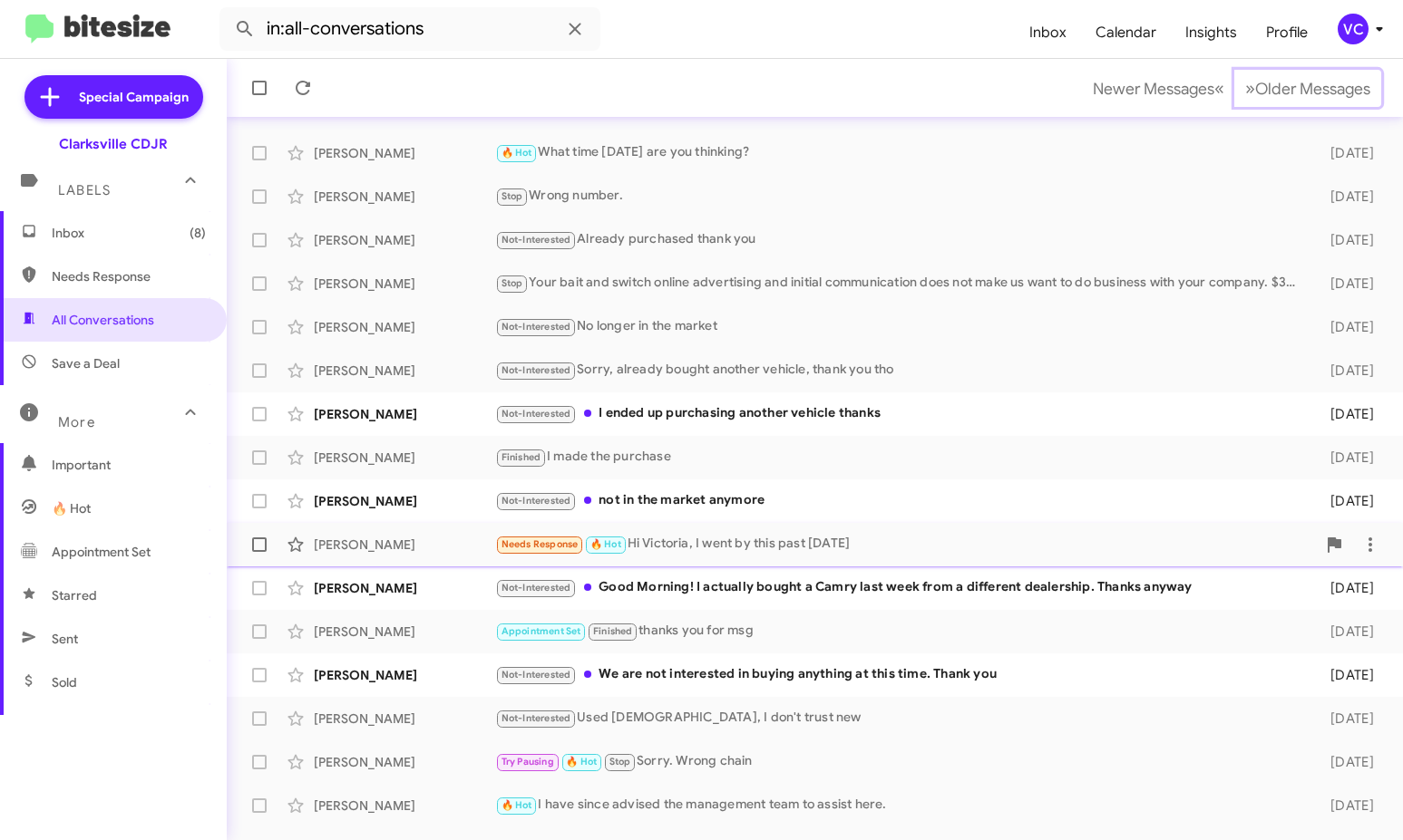
scroll to position [212, 0]
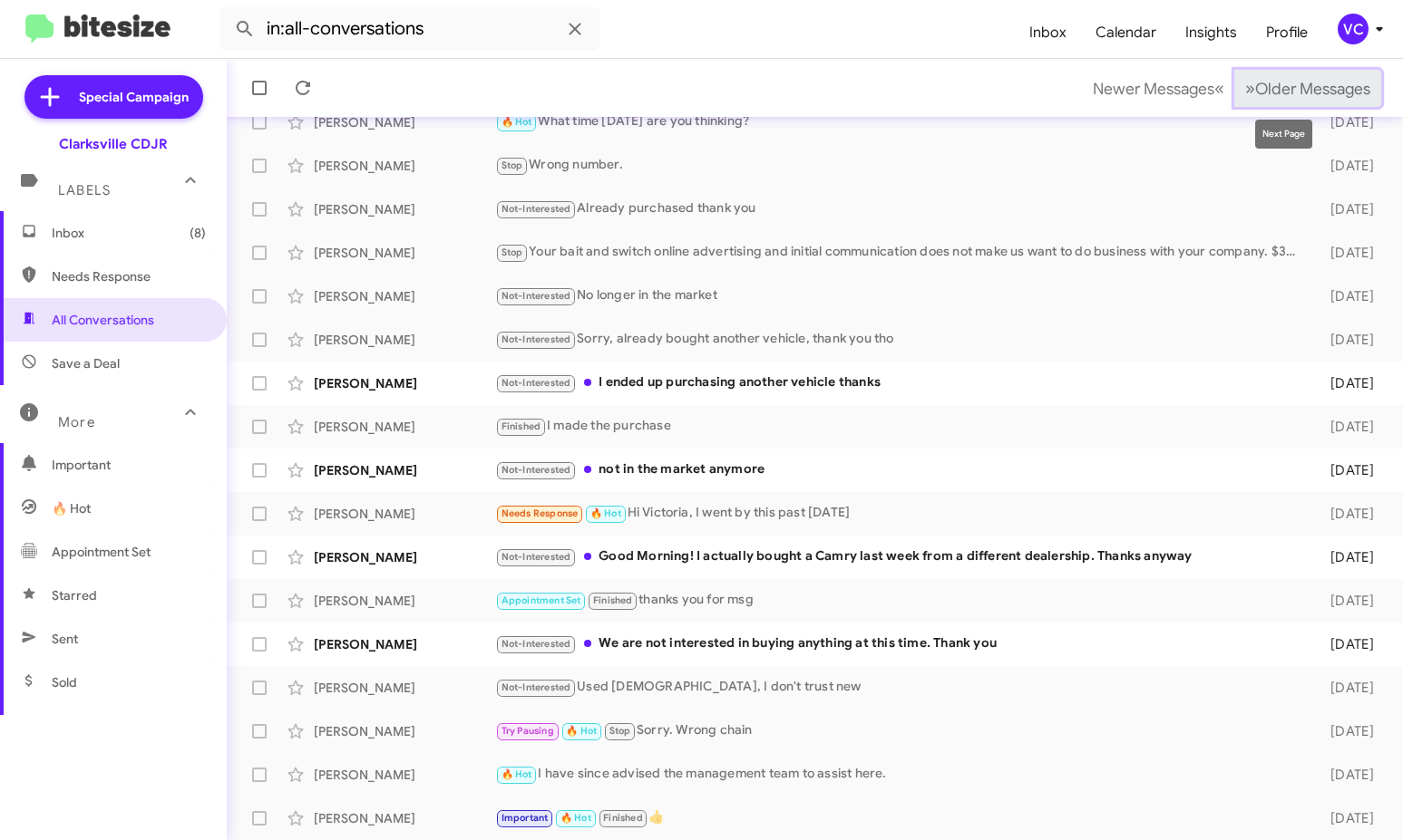
click at [1303, 80] on span "Older Messages" at bounding box center [1312, 89] width 115 height 20
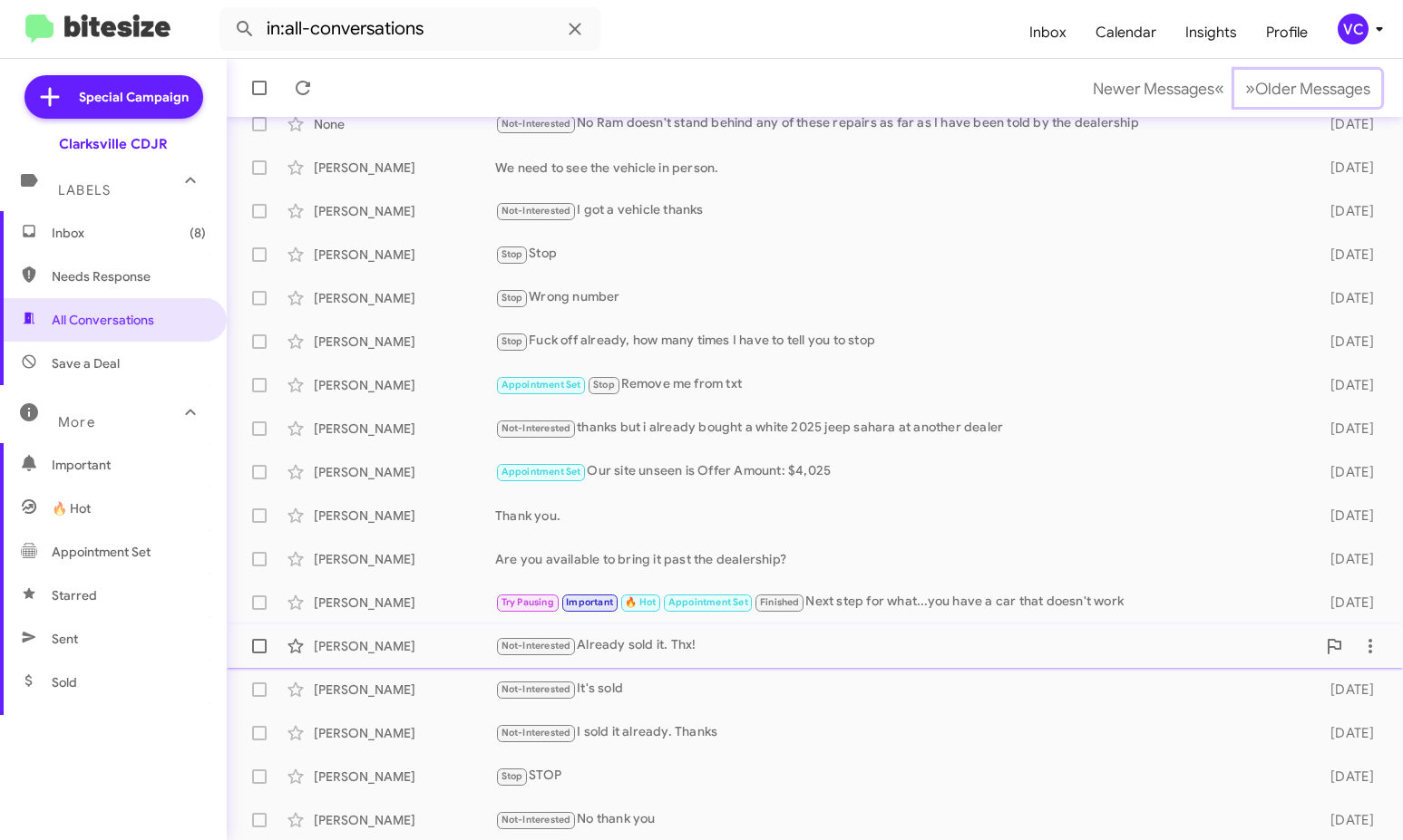
scroll to position [212, 0]
click at [1301, 92] on span "Older Messages" at bounding box center [1312, 89] width 115 height 20
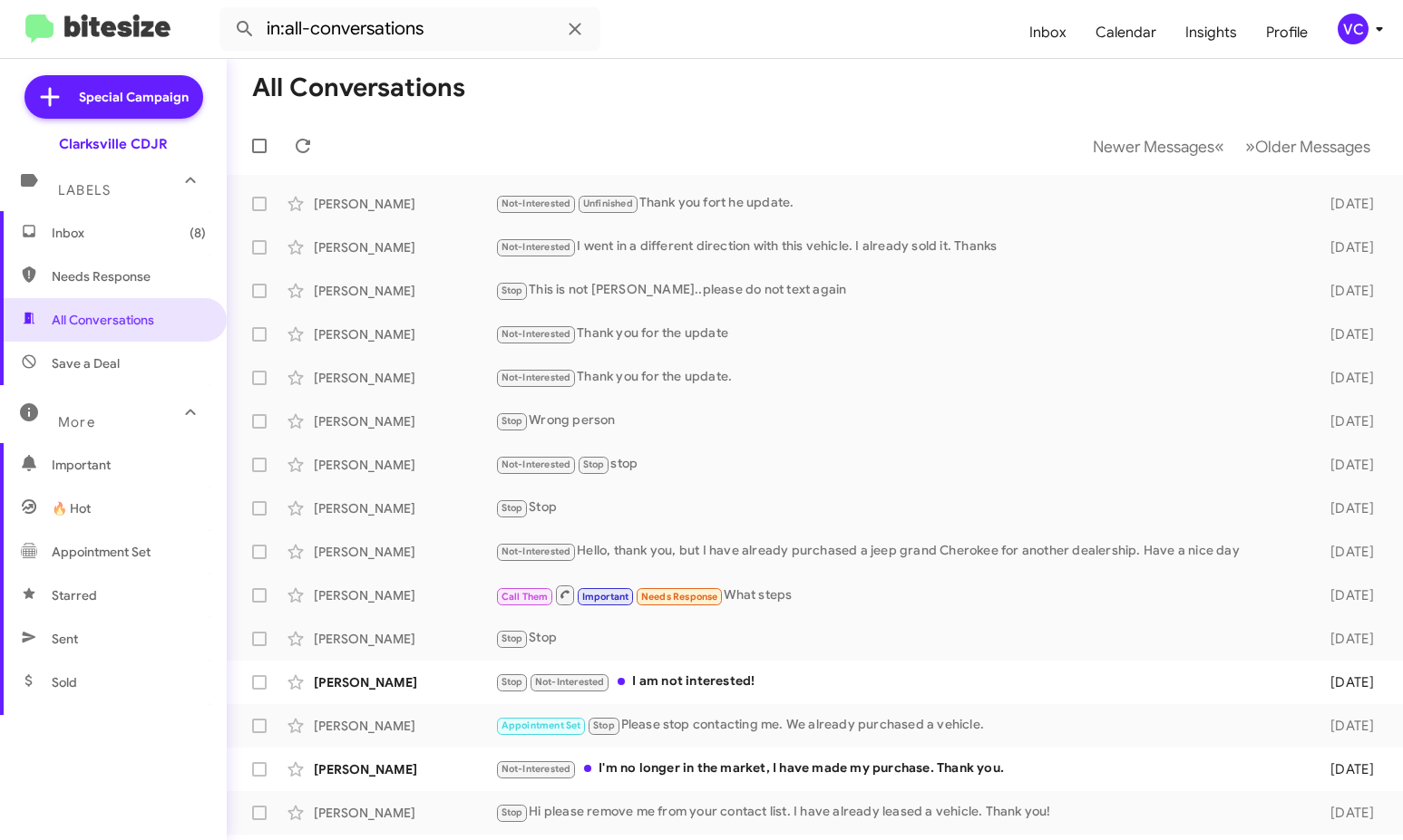
drag, startPoint x: 984, startPoint y: 99, endPoint x: 995, endPoint y: 99, distance: 11.0
click at [983, 99] on mat-toolbar-row "All Conversations" at bounding box center [814, 88] width 1176 height 58
click at [1347, 152] on span "Older Messages" at bounding box center [1312, 147] width 115 height 20
click at [795, 72] on mat-toolbar-row "All Conversations" at bounding box center [814, 88] width 1176 height 58
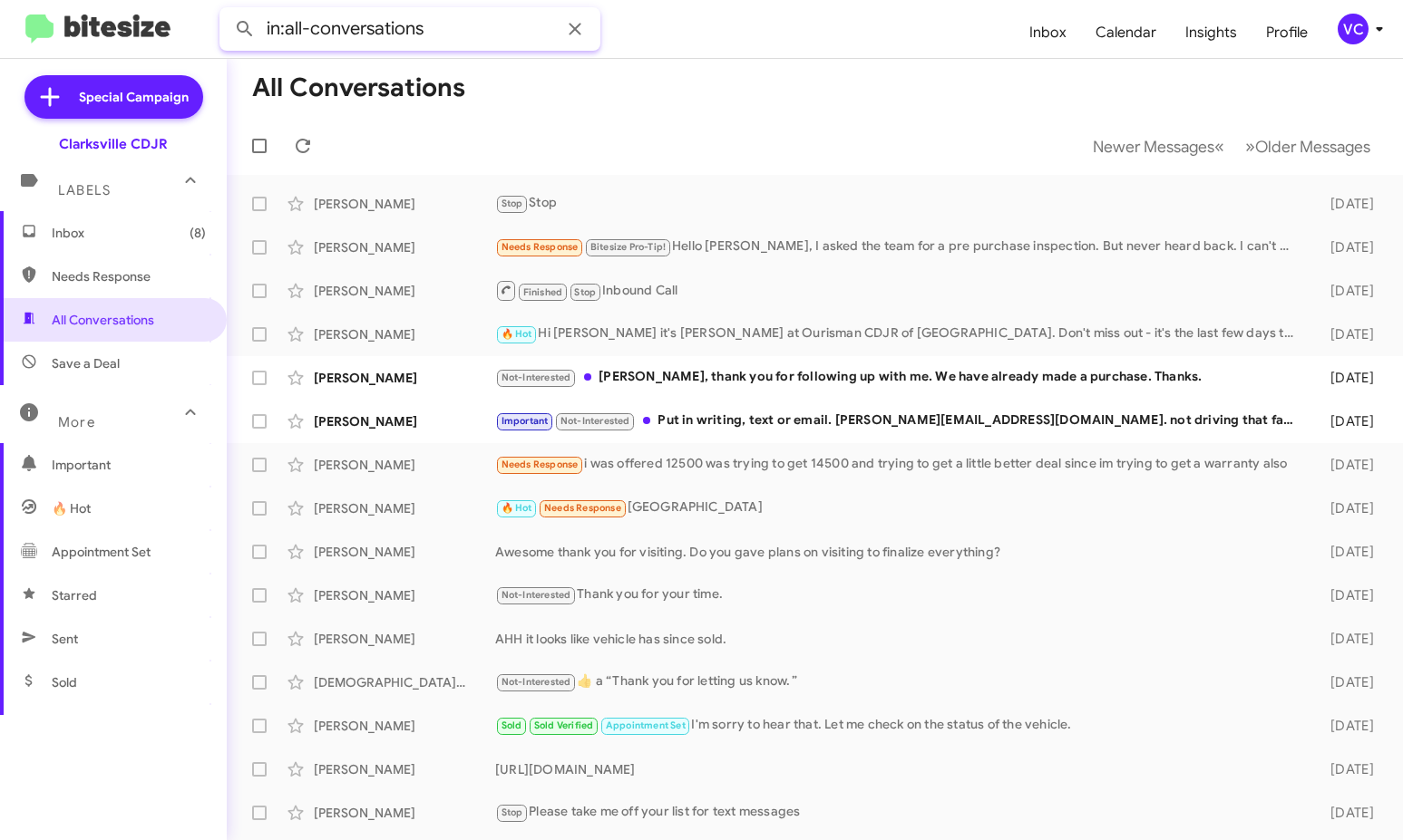
click at [503, 27] on input "in:all-conversations" at bounding box center [410, 29] width 381 height 44
paste input "[PHONE_NUMBER]"
type input "in:all-conversations [PHONE_NUMBER]"
click at [227, 11] on button at bounding box center [245, 29] width 36 height 36
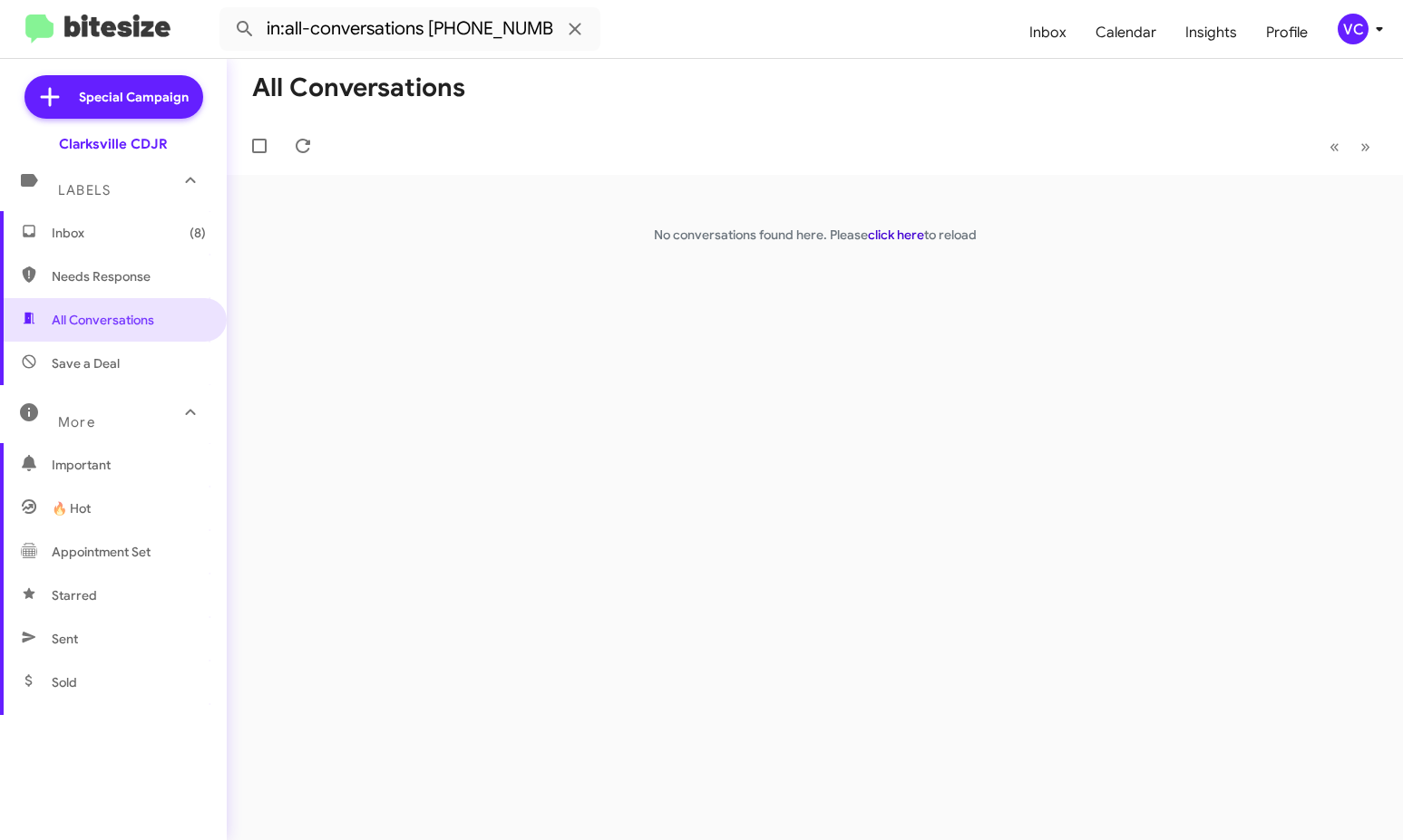
click at [905, 237] on link "click here" at bounding box center [895, 235] width 56 height 16
click at [877, 114] on mat-toolbar-row "All Conversations" at bounding box center [814, 88] width 1176 height 58
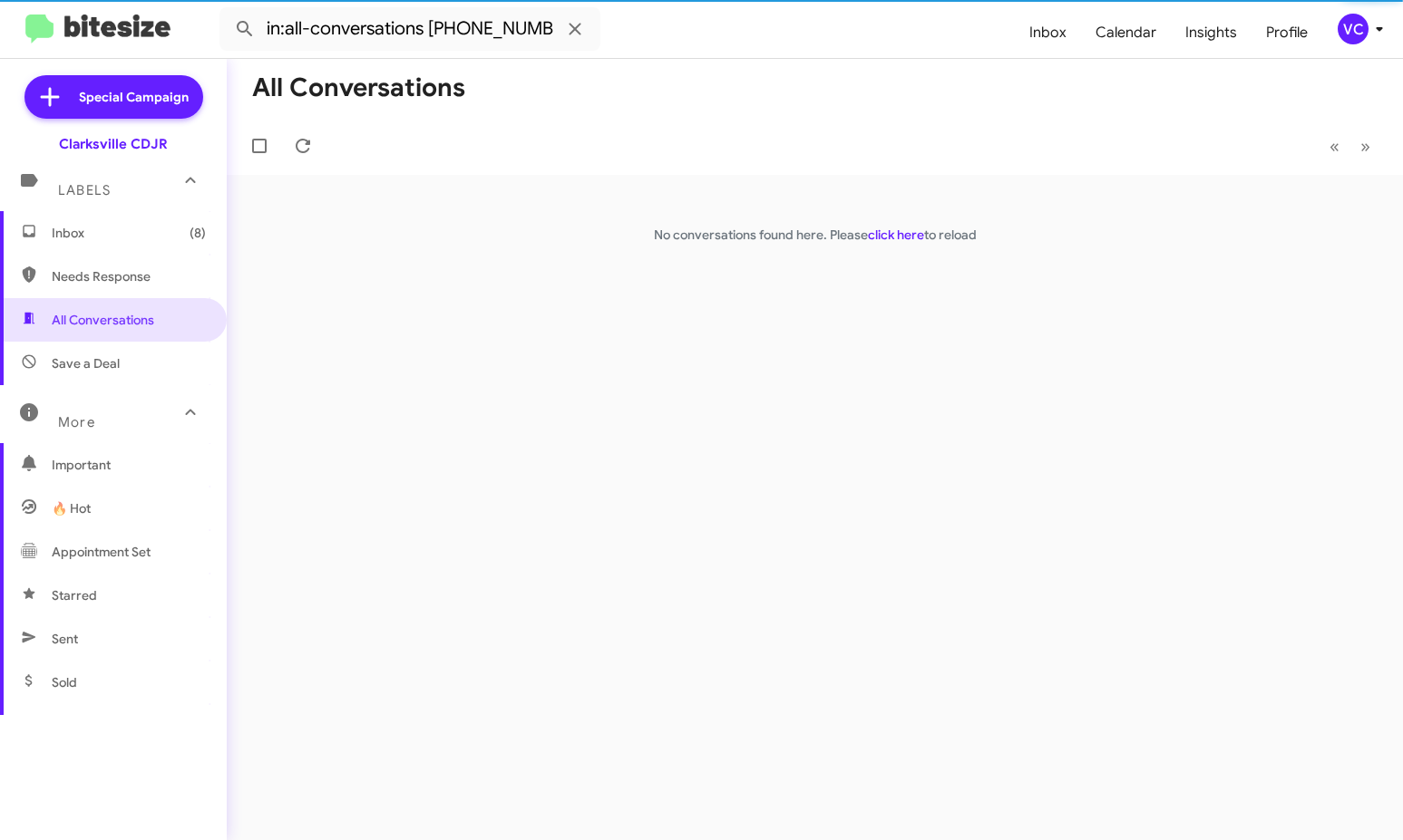
click at [872, 108] on mat-toolbar-row "All Conversations" at bounding box center [814, 88] width 1176 height 58
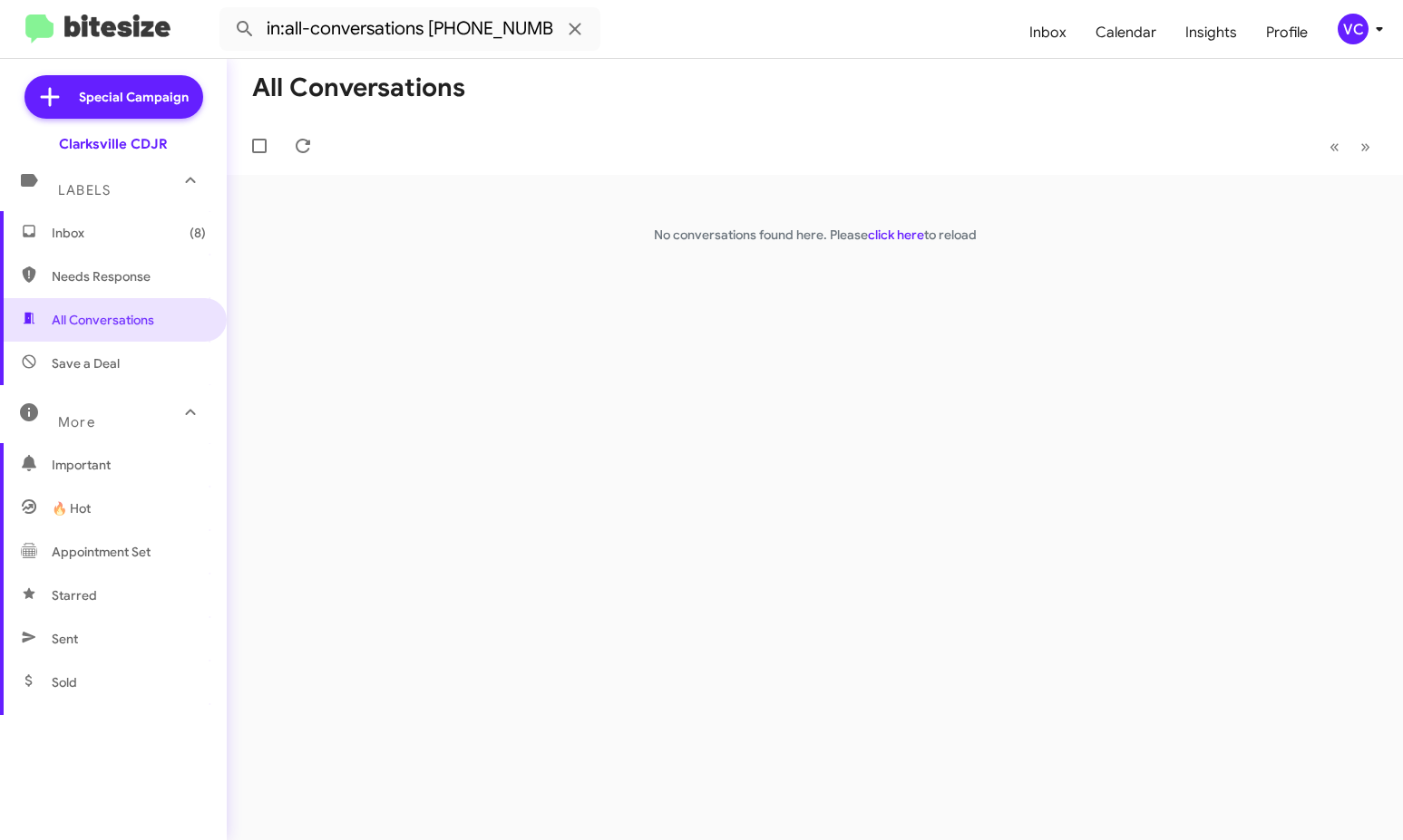
click at [872, 108] on mat-toolbar-row "All Conversations" at bounding box center [814, 88] width 1176 height 58
click at [1052, 32] on span "Inbox" at bounding box center [1047, 32] width 66 height 53
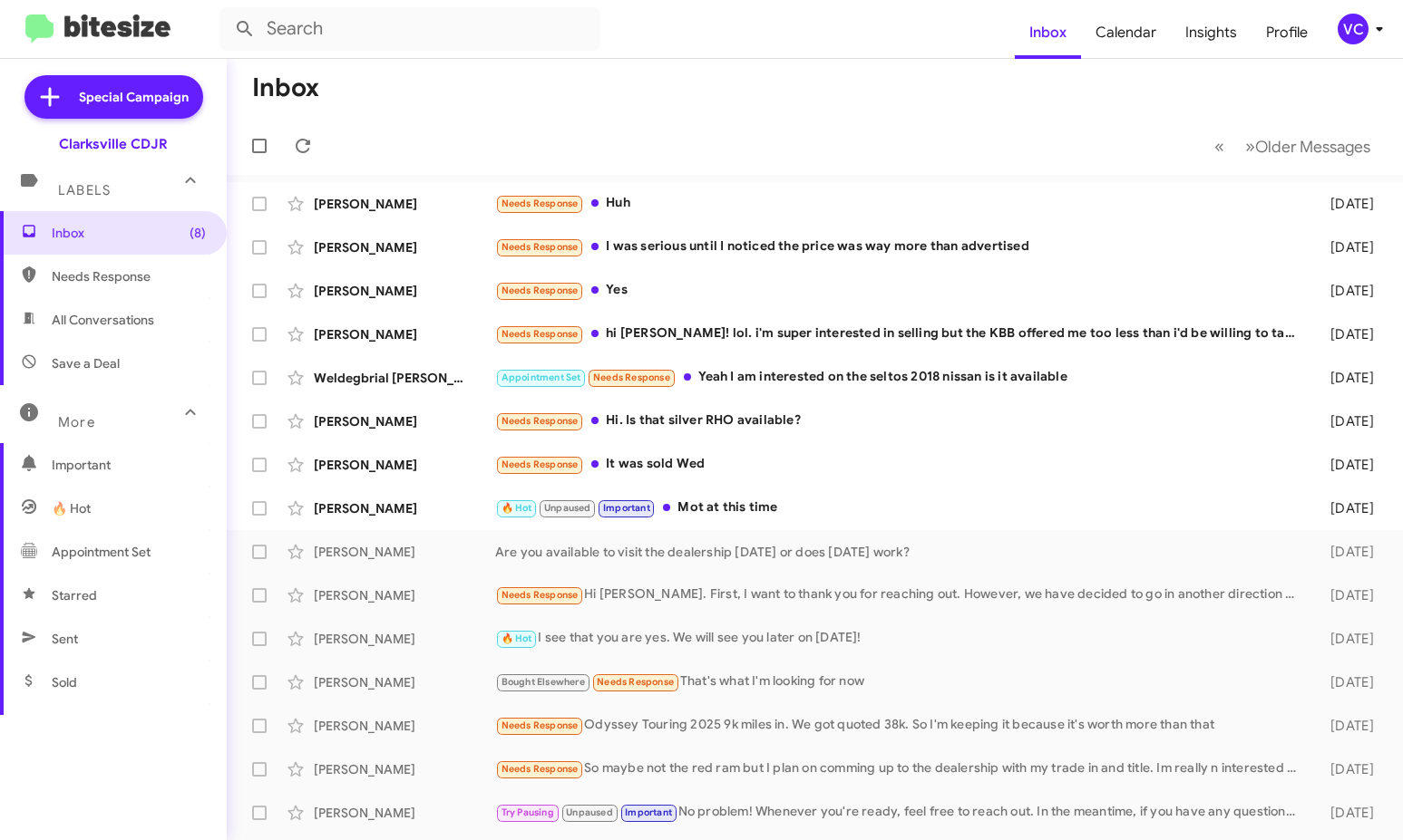
click at [808, 100] on mat-toolbar-row "Inbox" at bounding box center [814, 88] width 1176 height 58
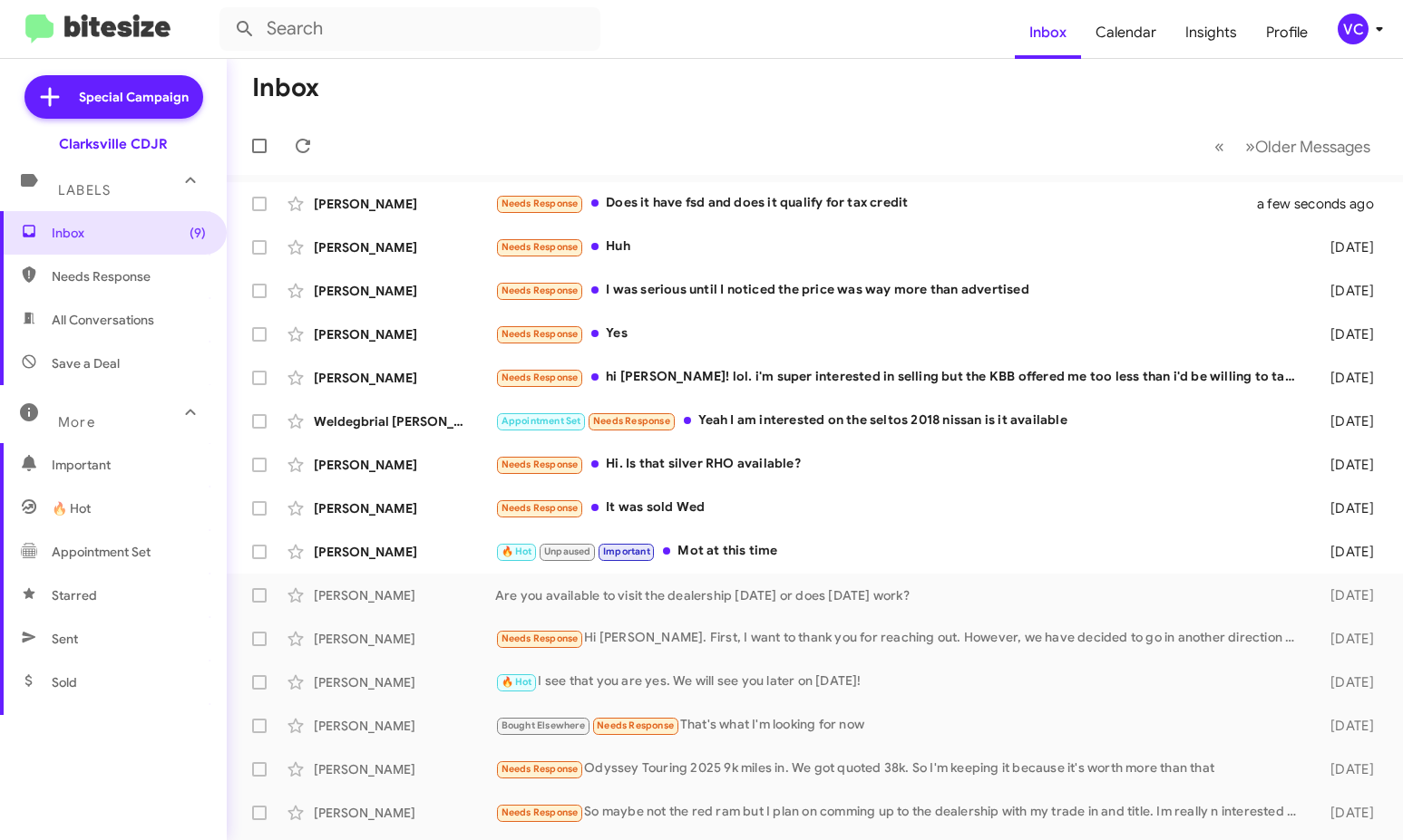
click at [333, 57] on mat-toolbar "Inbox Calendar Insights Profile VC" at bounding box center [702, 29] width 1403 height 58
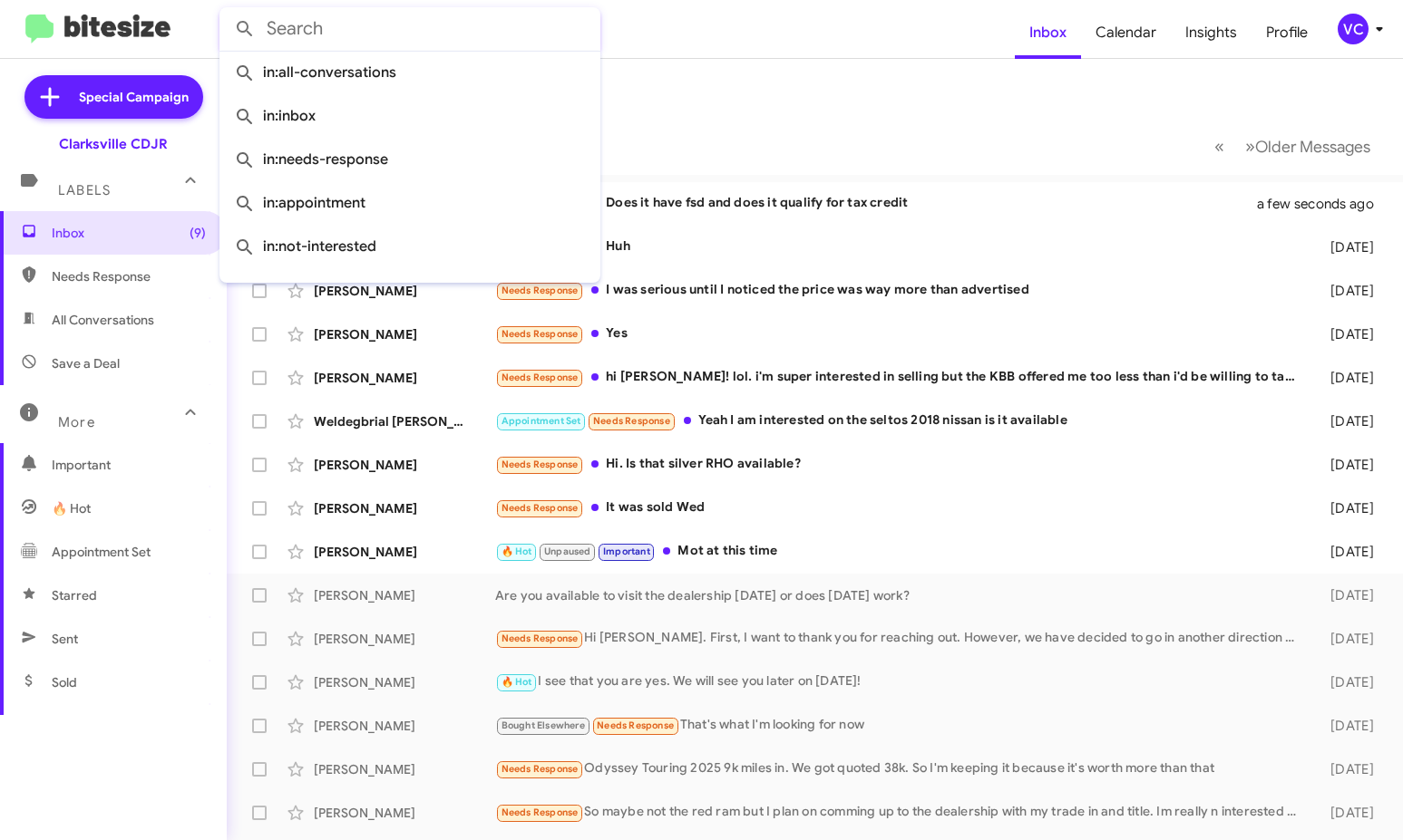
click at [370, 27] on input "text" at bounding box center [410, 29] width 381 height 44
paste input "[PERSON_NAME] Plumbing & Heating Inc"
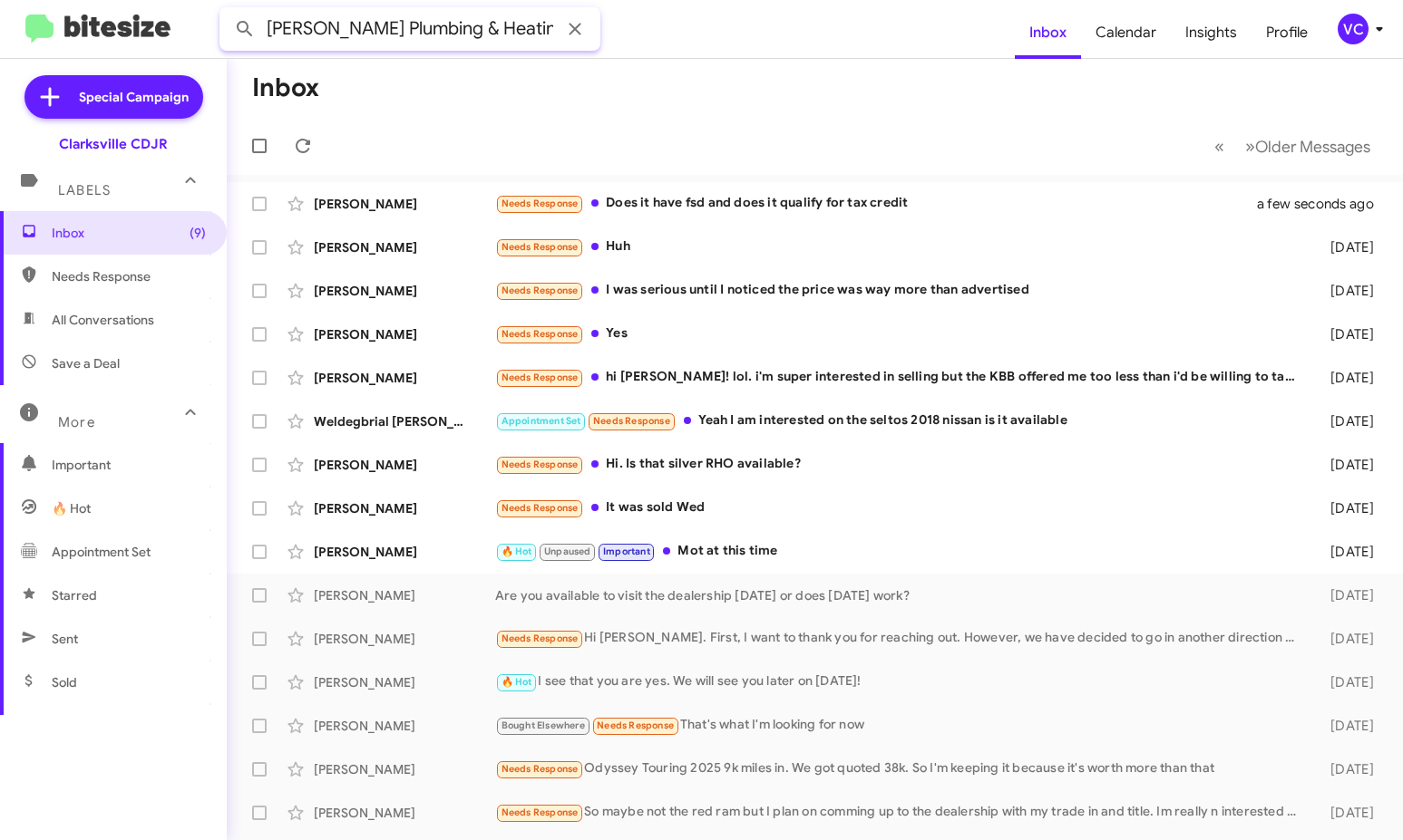
click at [227, 11] on button at bounding box center [245, 29] width 36 height 36
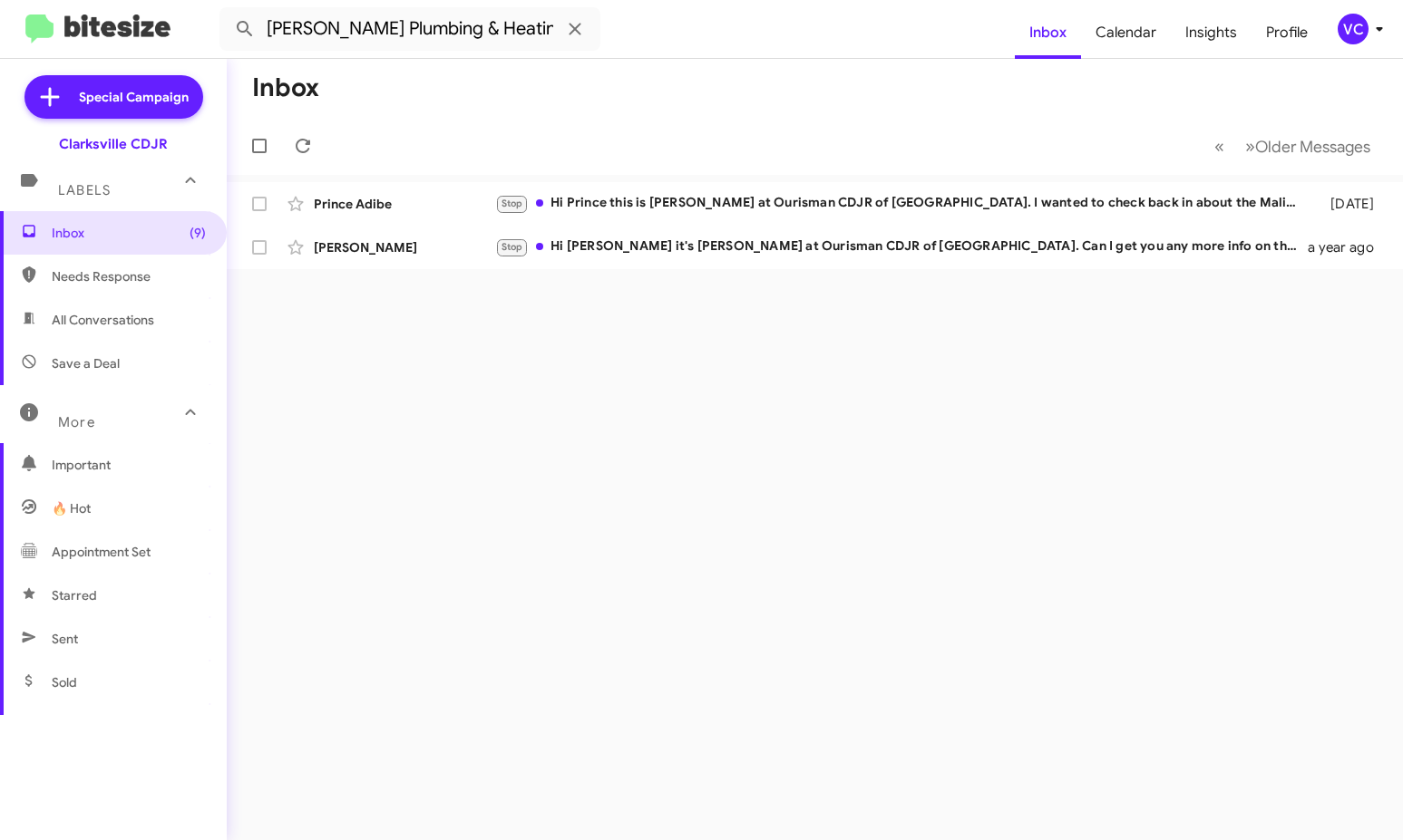
click at [679, 640] on div "Inbox « Previous » Next Older Messages [PERSON_NAME] Stop Hi Prince this is [PE…" at bounding box center [814, 449] width 1176 height 781
click at [686, 84] on mat-toolbar-row "Inbox" at bounding box center [814, 88] width 1176 height 58
click at [710, 269] on span "[PERSON_NAME] Stop Hi [PERSON_NAME] it's [PERSON_NAME] at Ourisman CDJR of [GEO…" at bounding box center [814, 248] width 1176 height 44
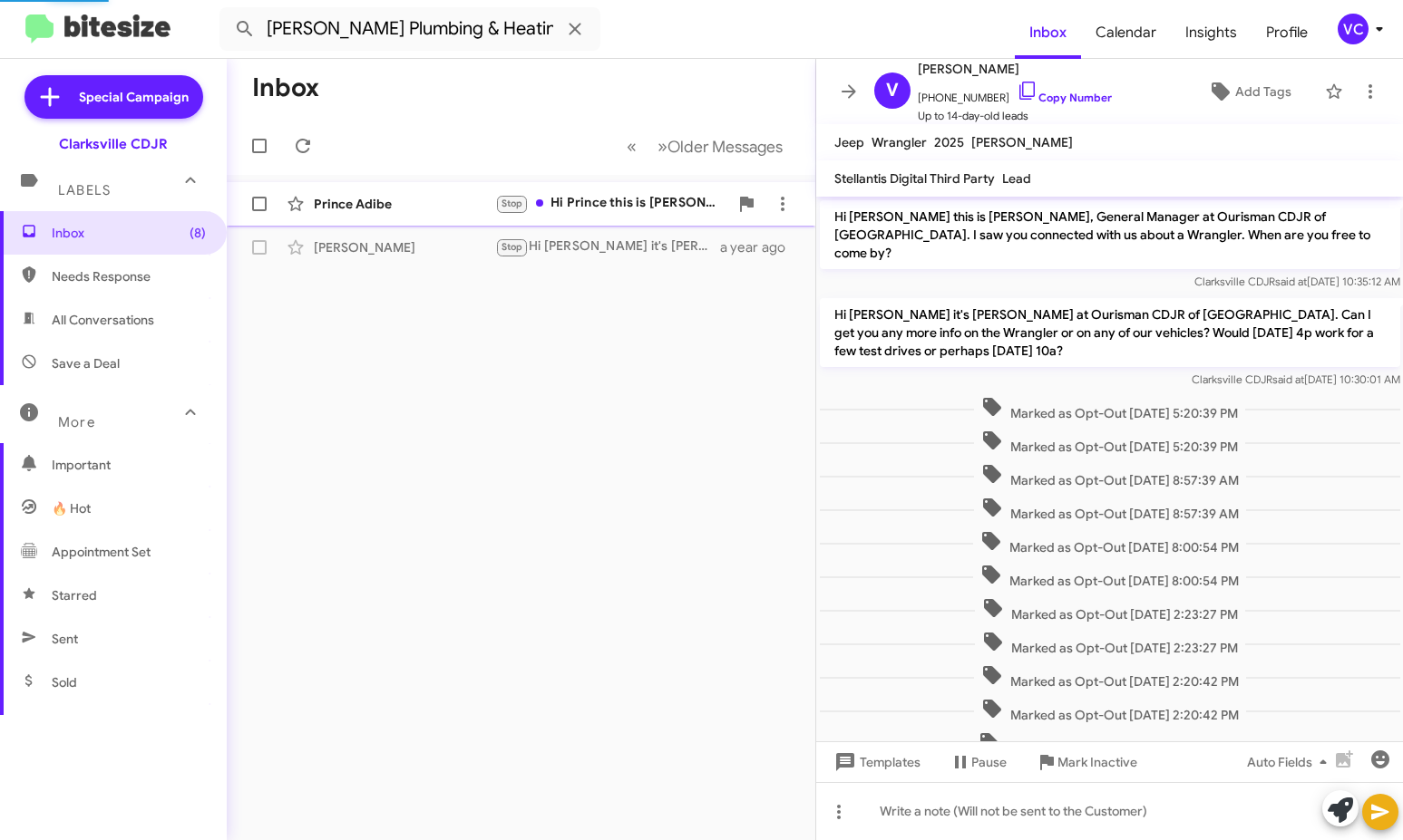
scroll to position [255, 0]
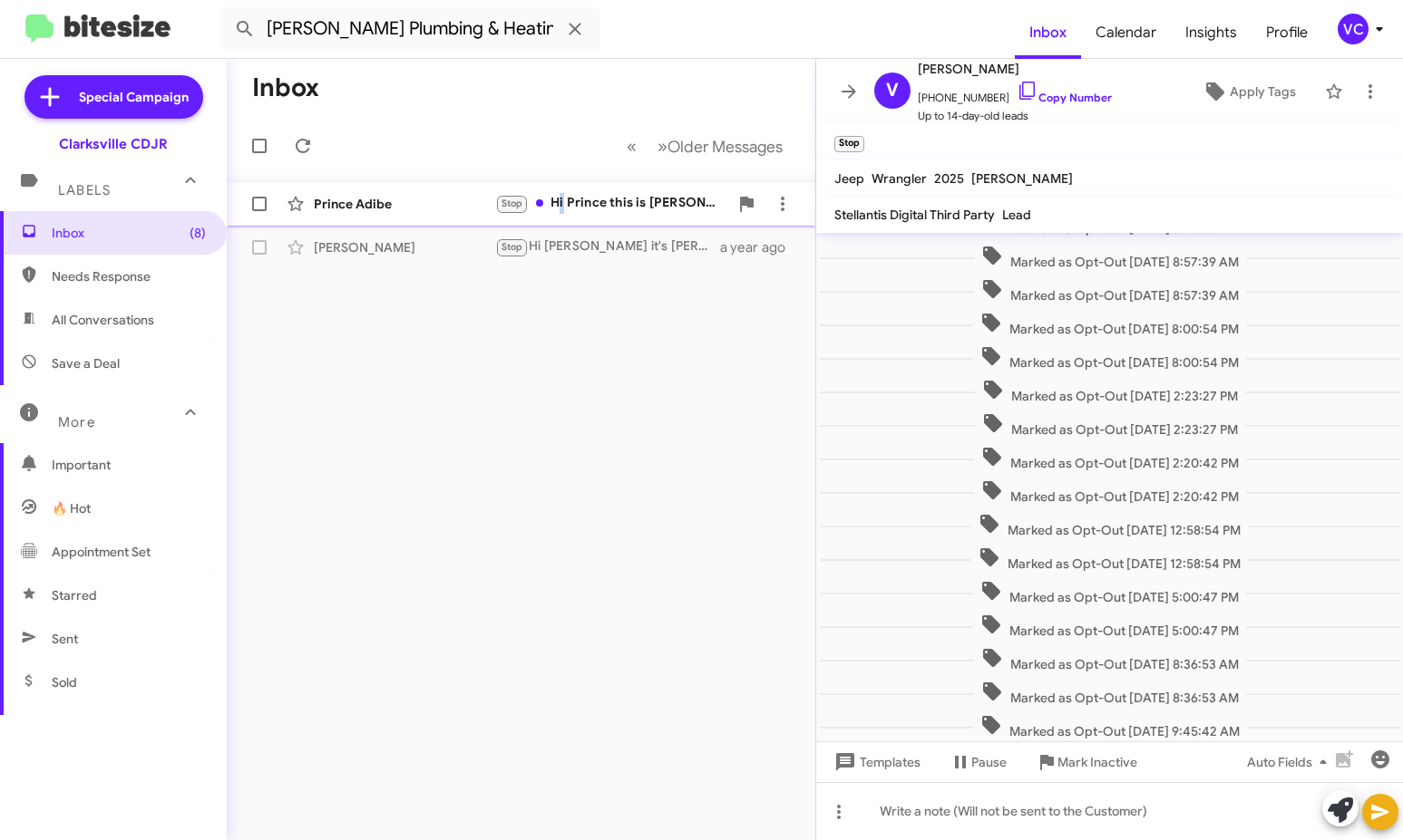
click at [565, 197] on div "Stop Hi Prince this is [PERSON_NAME] at Ourisman CDJR of [GEOGRAPHIC_DATA]. I w…" at bounding box center [611, 203] width 233 height 21
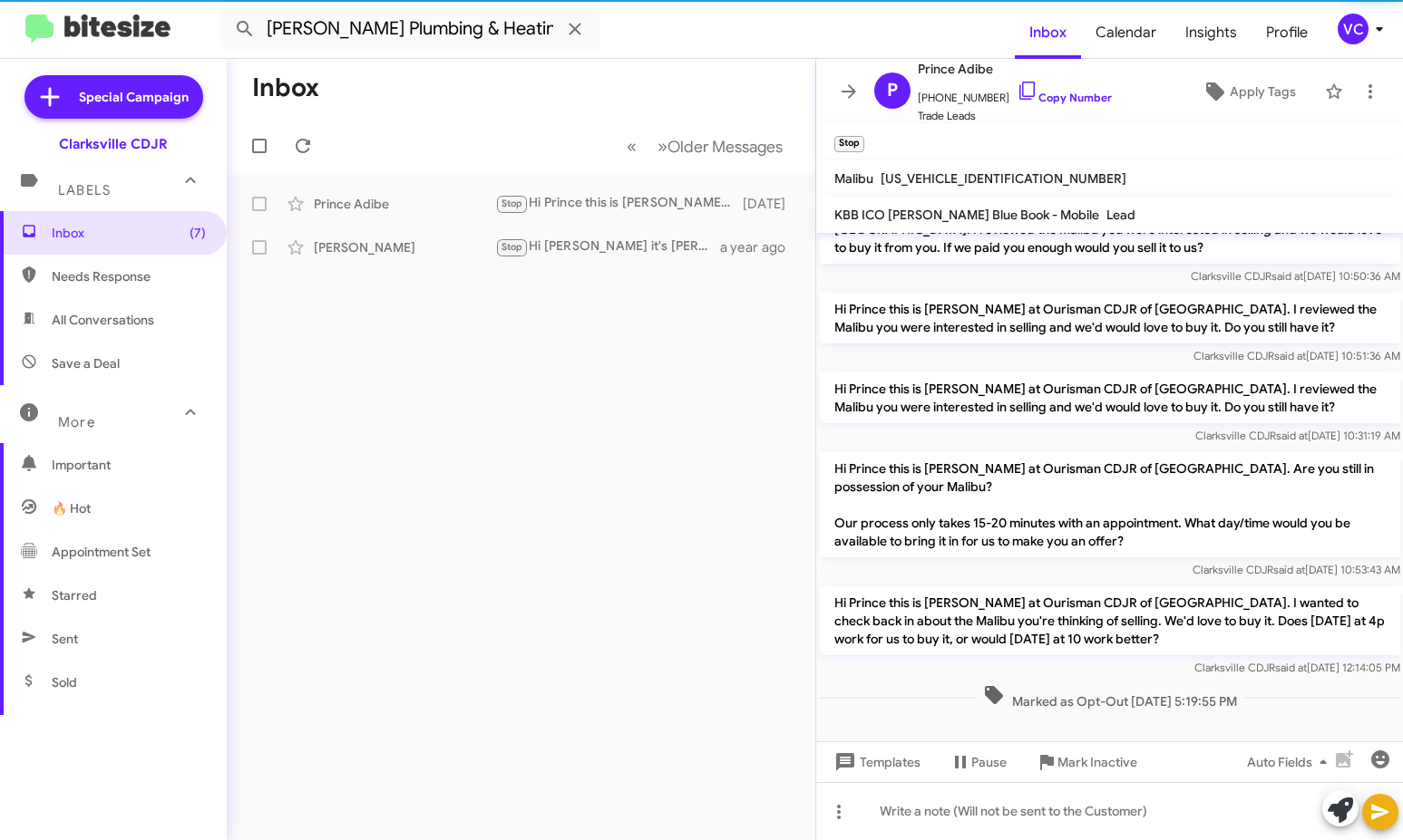
drag, startPoint x: 679, startPoint y: 57, endPoint x: 681, endPoint y: 66, distance: 9.2
click at [680, 57] on mat-toolbar "[PERSON_NAME] Plumbing & Heating Inc Inbox Calendar Insights Profile VC" at bounding box center [702, 29] width 1403 height 58
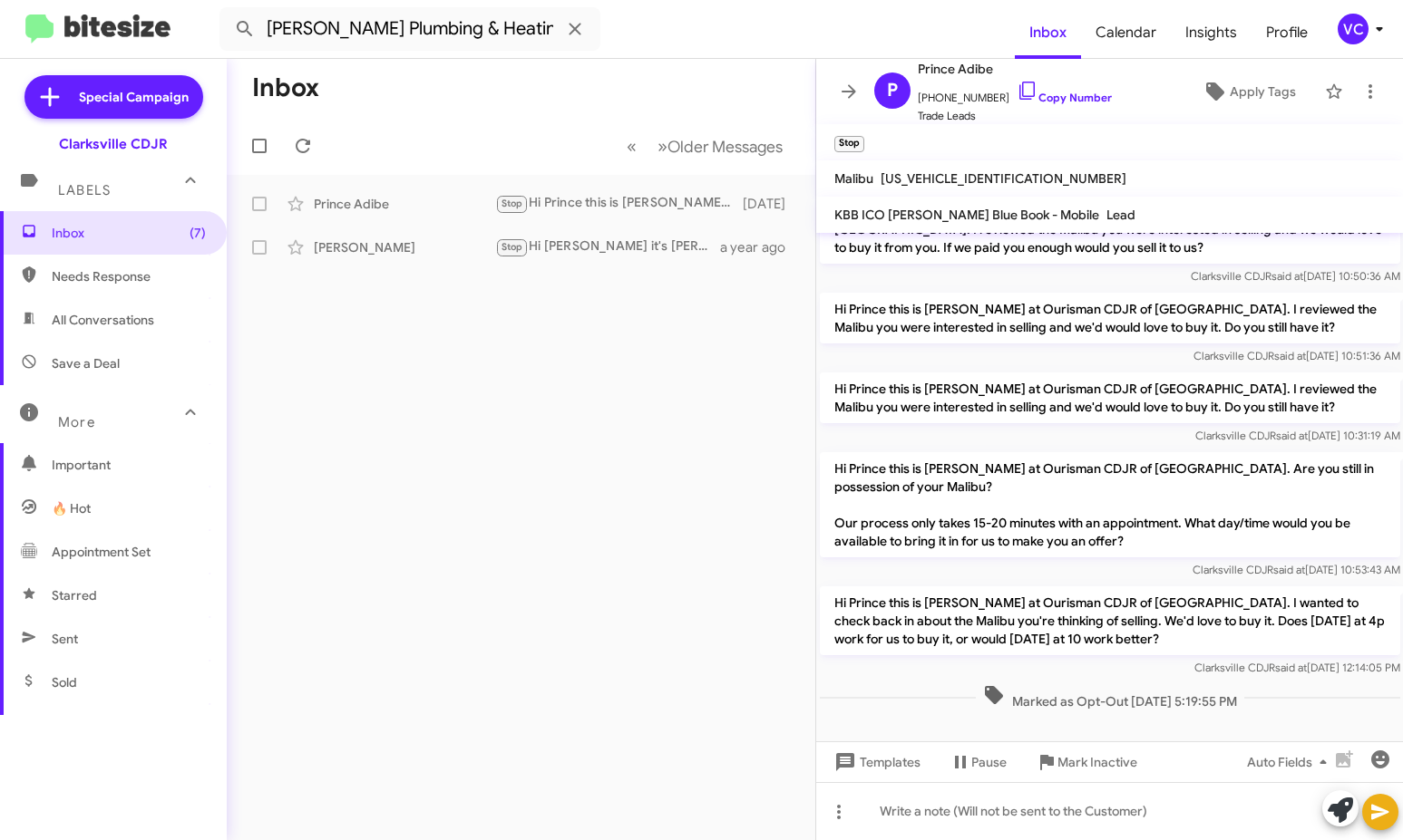
click at [603, 525] on div "Inbox « Previous » Next Older Messages [PERSON_NAME] Stop Hi Prince this is [PE…" at bounding box center [521, 449] width 589 height 781
click at [91, 273] on span "Needs Response" at bounding box center [129, 277] width 154 height 18
type input "in:needs-response"
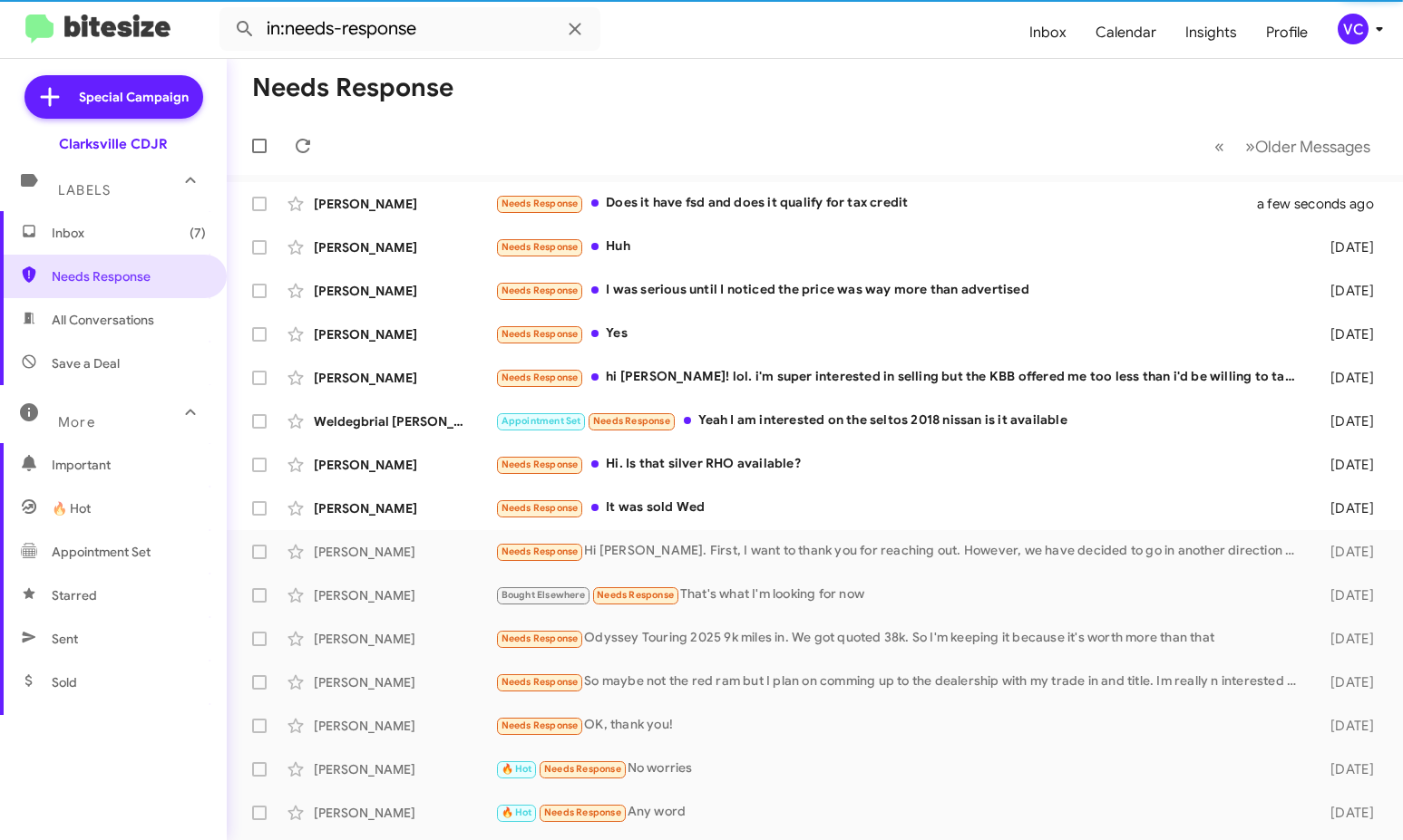
click at [788, 14] on form "in:needs-response" at bounding box center [618, 29] width 795 height 44
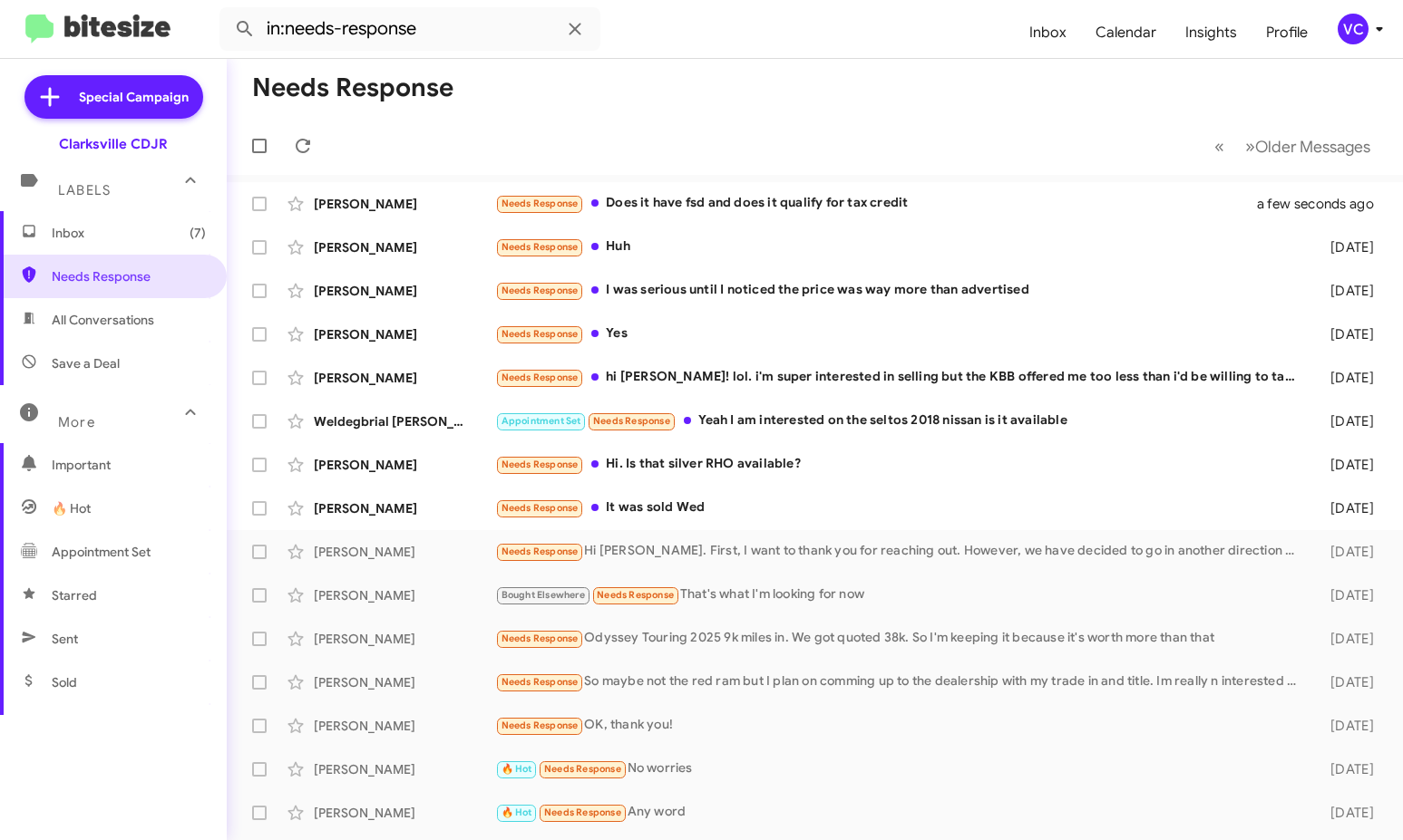
click at [930, 44] on form "in:needs-response" at bounding box center [618, 29] width 795 height 44
click at [929, 54] on mat-toolbar "in:needs-response Inbox Calendar Insights Profile VC" at bounding box center [702, 29] width 1403 height 58
click at [797, 93] on mat-toolbar-row "Needs Response" at bounding box center [814, 88] width 1176 height 58
click at [699, 202] on div "Needs Response Does it have fsd and does it qualify for tax credit" at bounding box center [904, 203] width 820 height 21
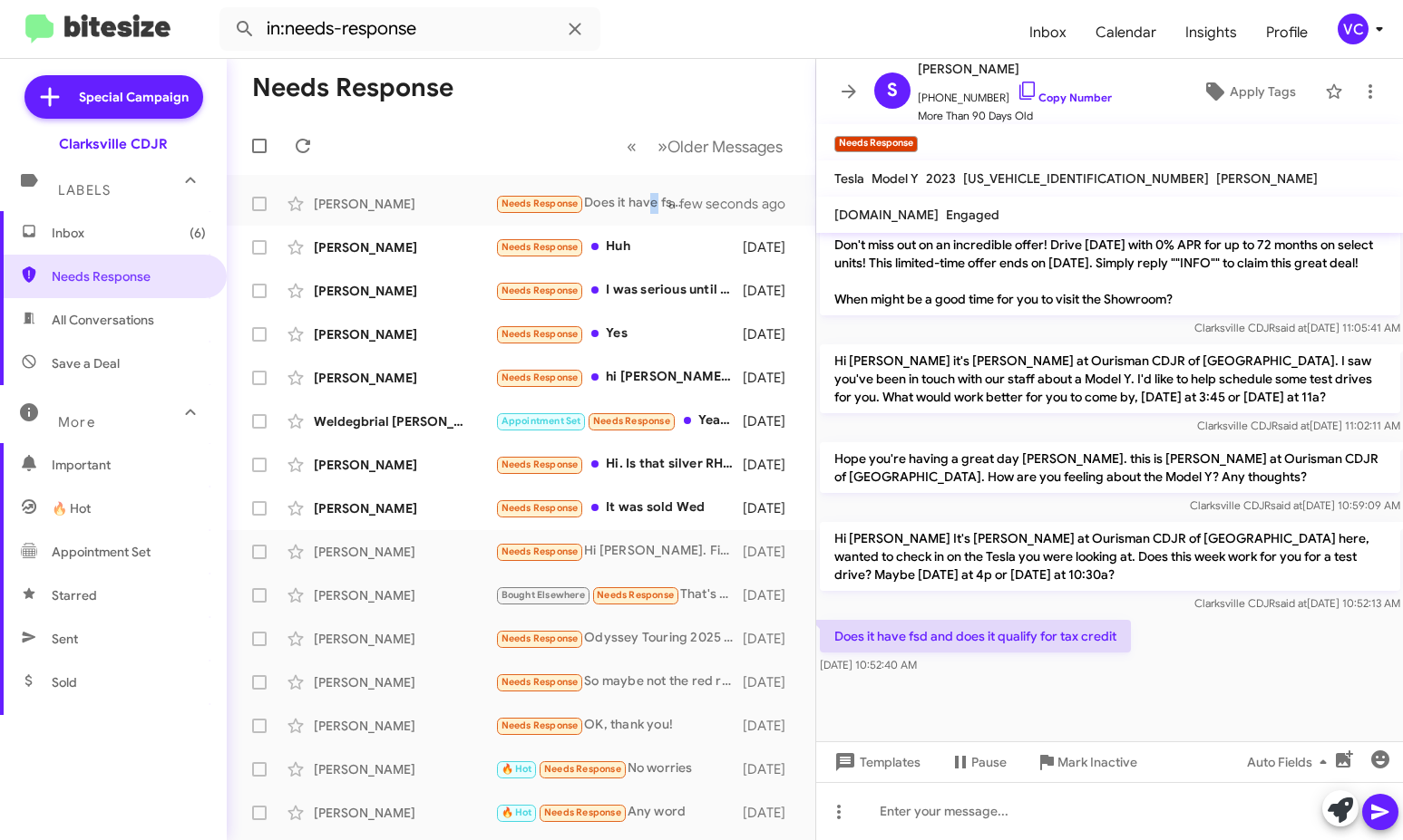
scroll to position [1415, 0]
click at [1242, 625] on div "Does it have fsd and does it qualify for tax credit [DATE] 10:52:40 AM" at bounding box center [1110, 647] width 588 height 62
click at [1223, 622] on div "Does it have fsd and does it qualify for tax credit [DATE] 10:52:40 AM" at bounding box center [1110, 647] width 588 height 62
drag, startPoint x: 1213, startPoint y: 650, endPoint x: 1232, endPoint y: 629, distance: 28.3
click at [1221, 638] on div "Does it have fsd and does it qualify for tax credit [DATE] 10:52:40 AM" at bounding box center [1110, 647] width 588 height 62
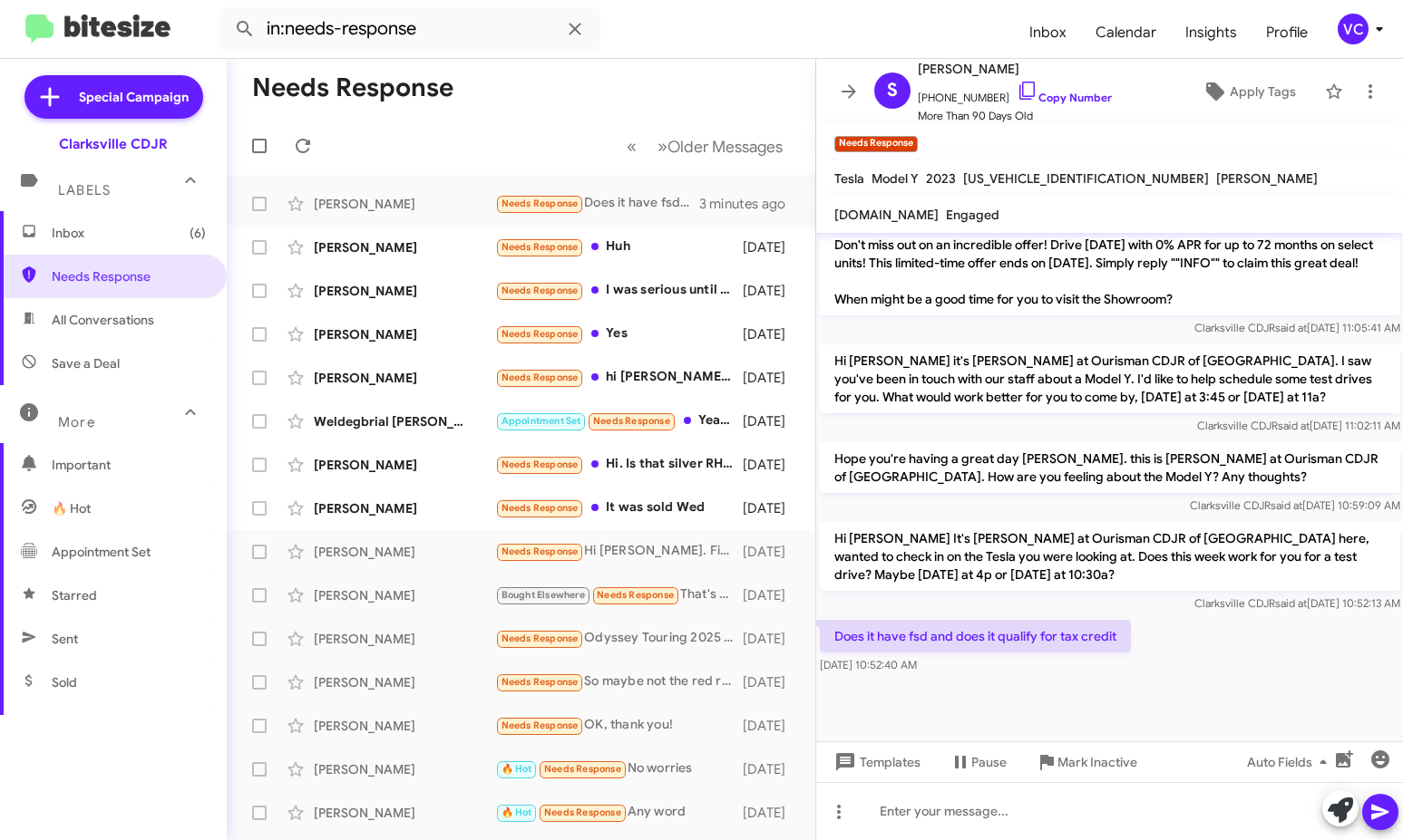
click at [783, 33] on form "in:needs-response" at bounding box center [618, 29] width 795 height 44
